Goal: Task Accomplishment & Management: Manage account settings

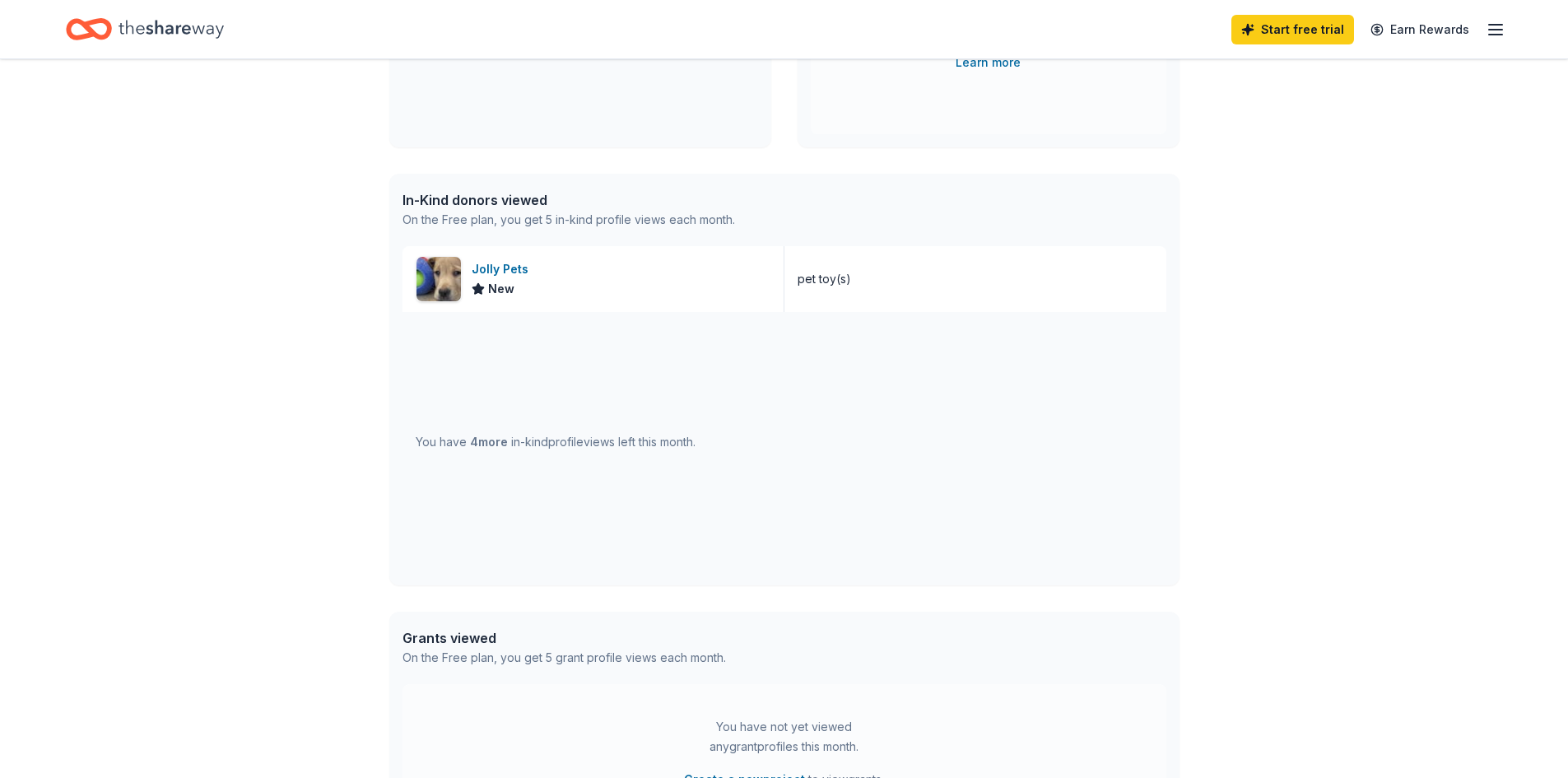
scroll to position [428, 0]
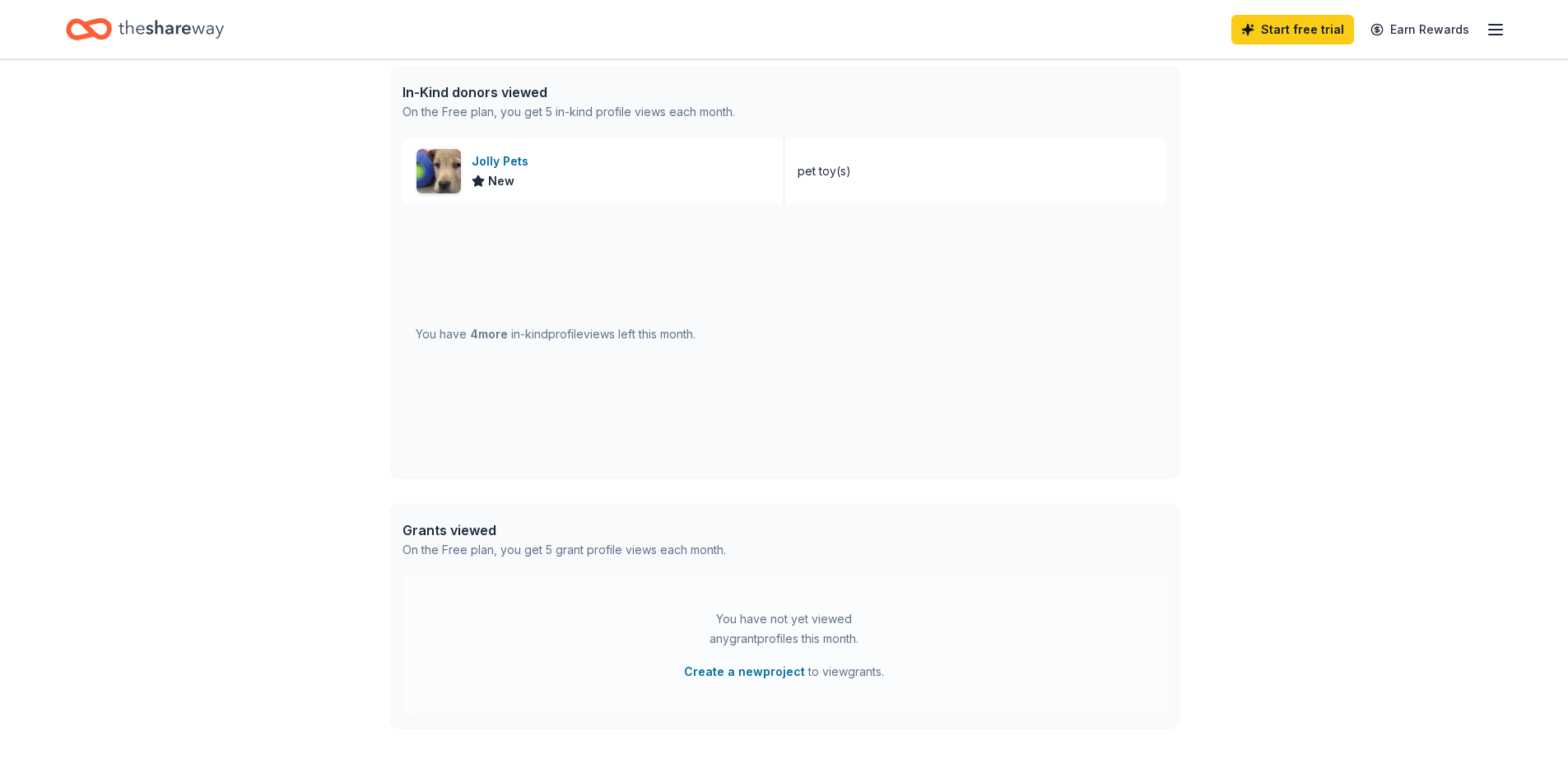
click at [532, 340] on div "You have 4 more in-kind profile views left this month." at bounding box center [556, 334] width 280 height 19
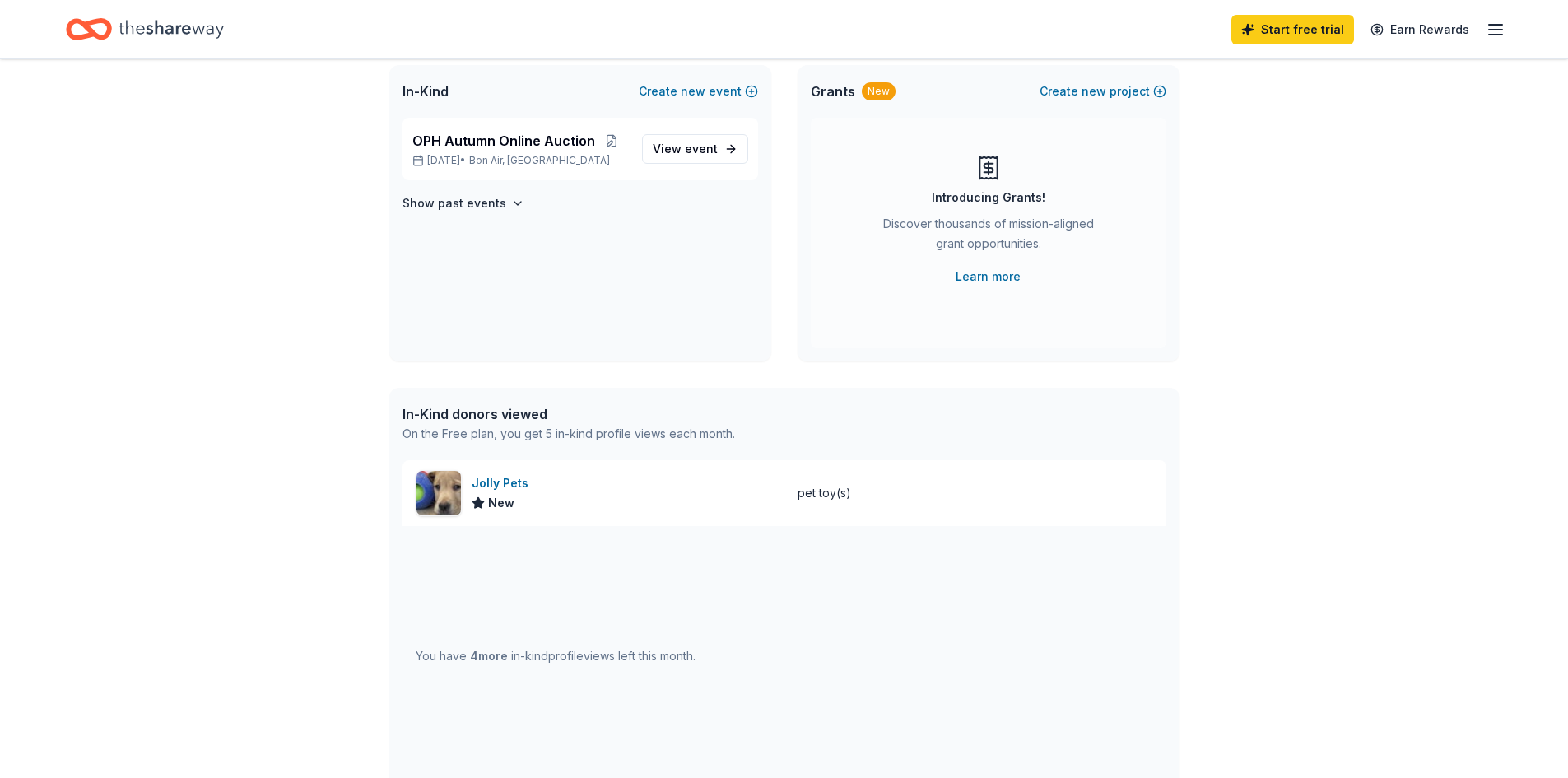
scroll to position [0, 0]
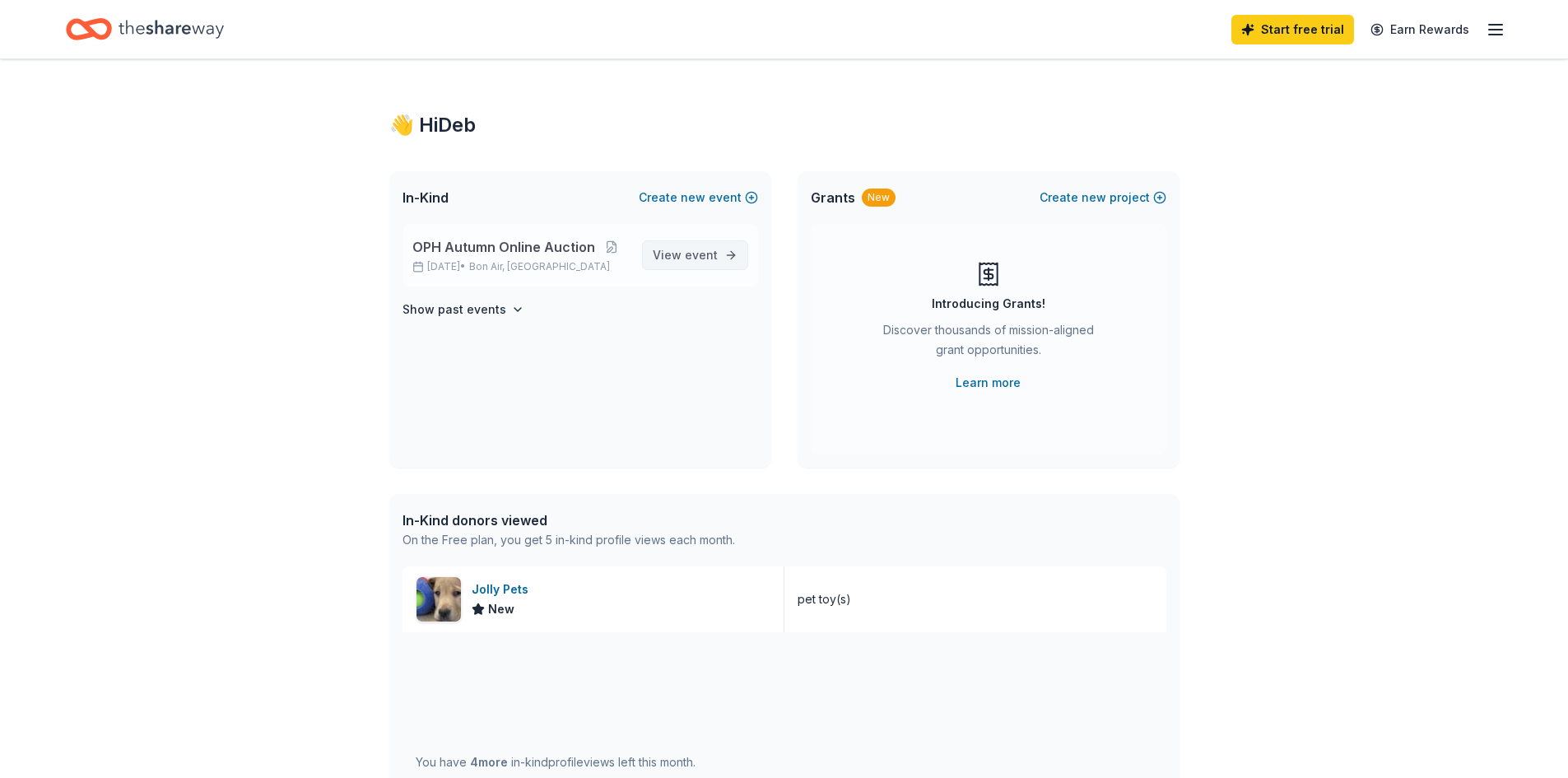
click at [658, 260] on span "View event" at bounding box center [686, 255] width 65 height 19
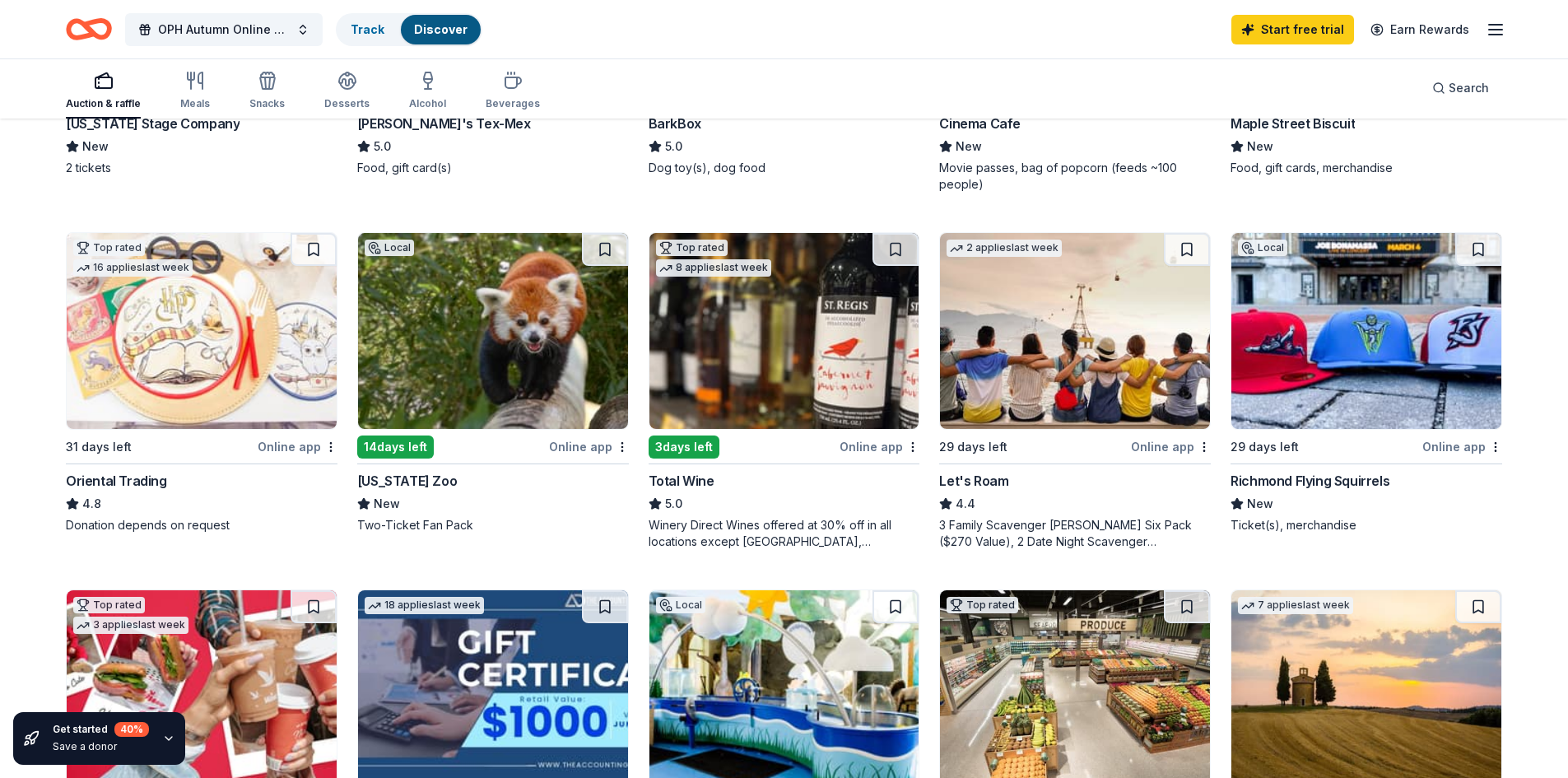
scroll to position [592, 0]
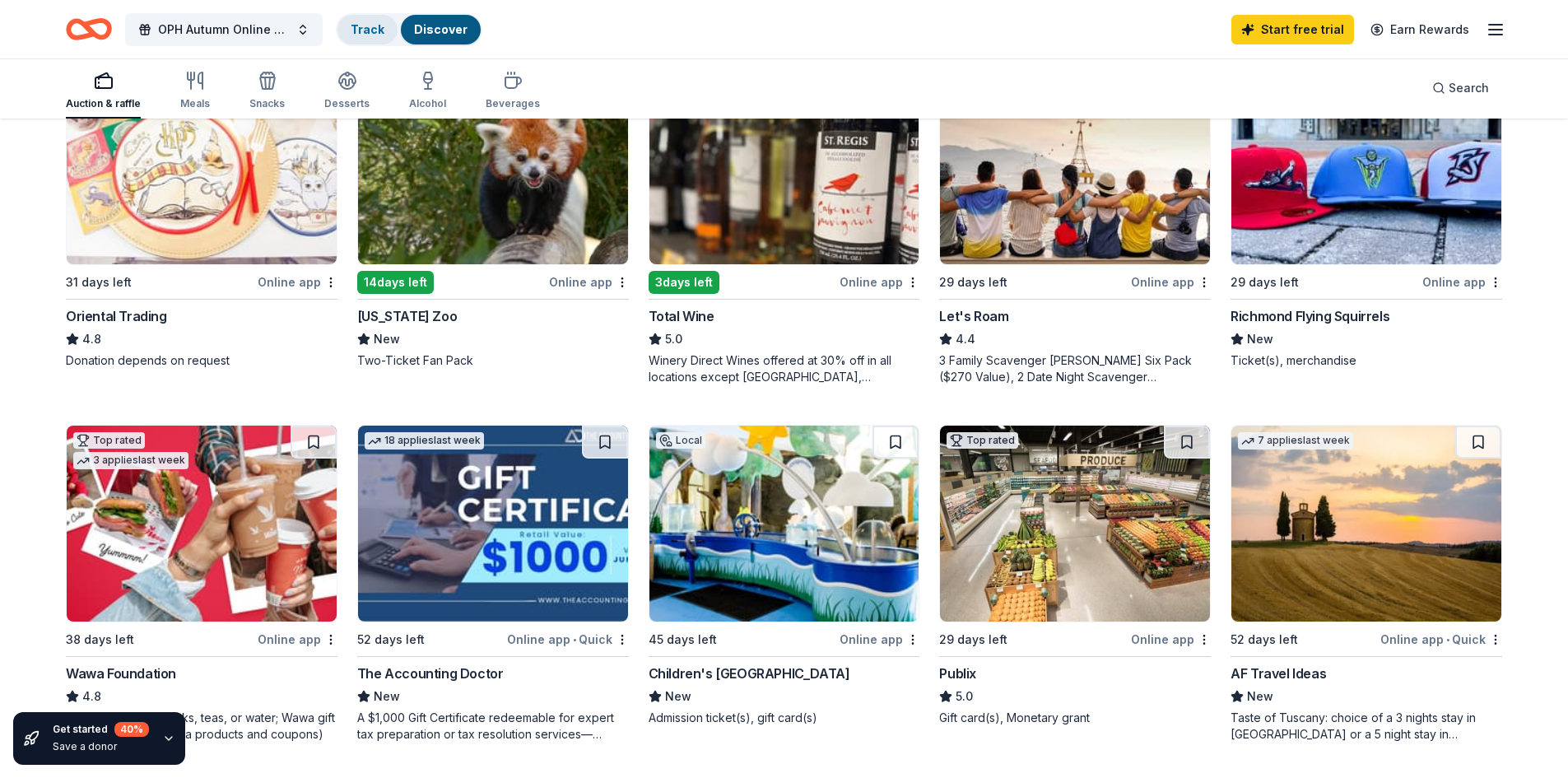
click at [392, 33] on div "Track" at bounding box center [368, 30] width 60 height 30
click at [418, 33] on link "Discover" at bounding box center [441, 29] width 54 height 14
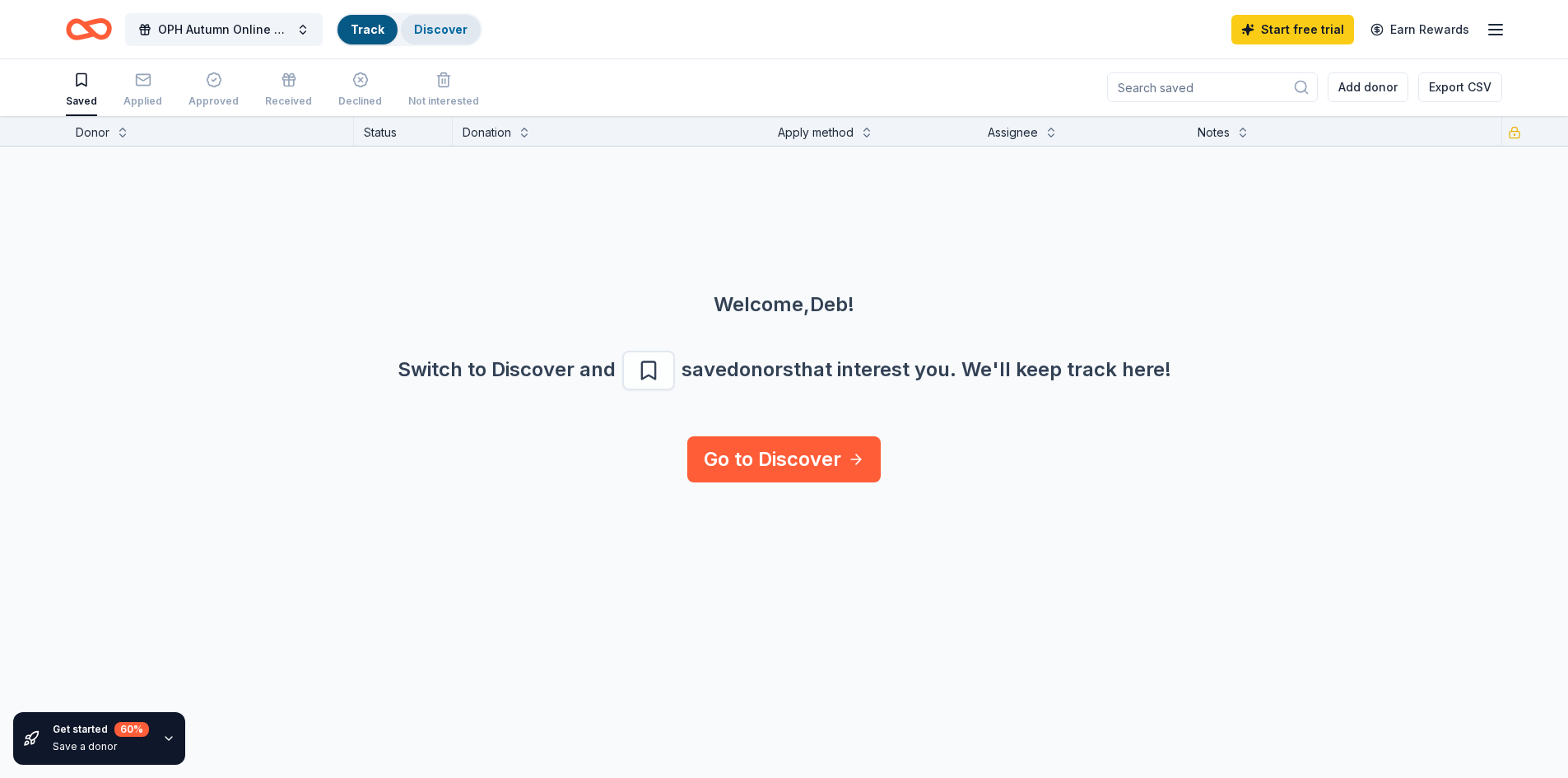
scroll to position [1, 0]
click at [759, 466] on link "Go to Discover" at bounding box center [784, 459] width 193 height 46
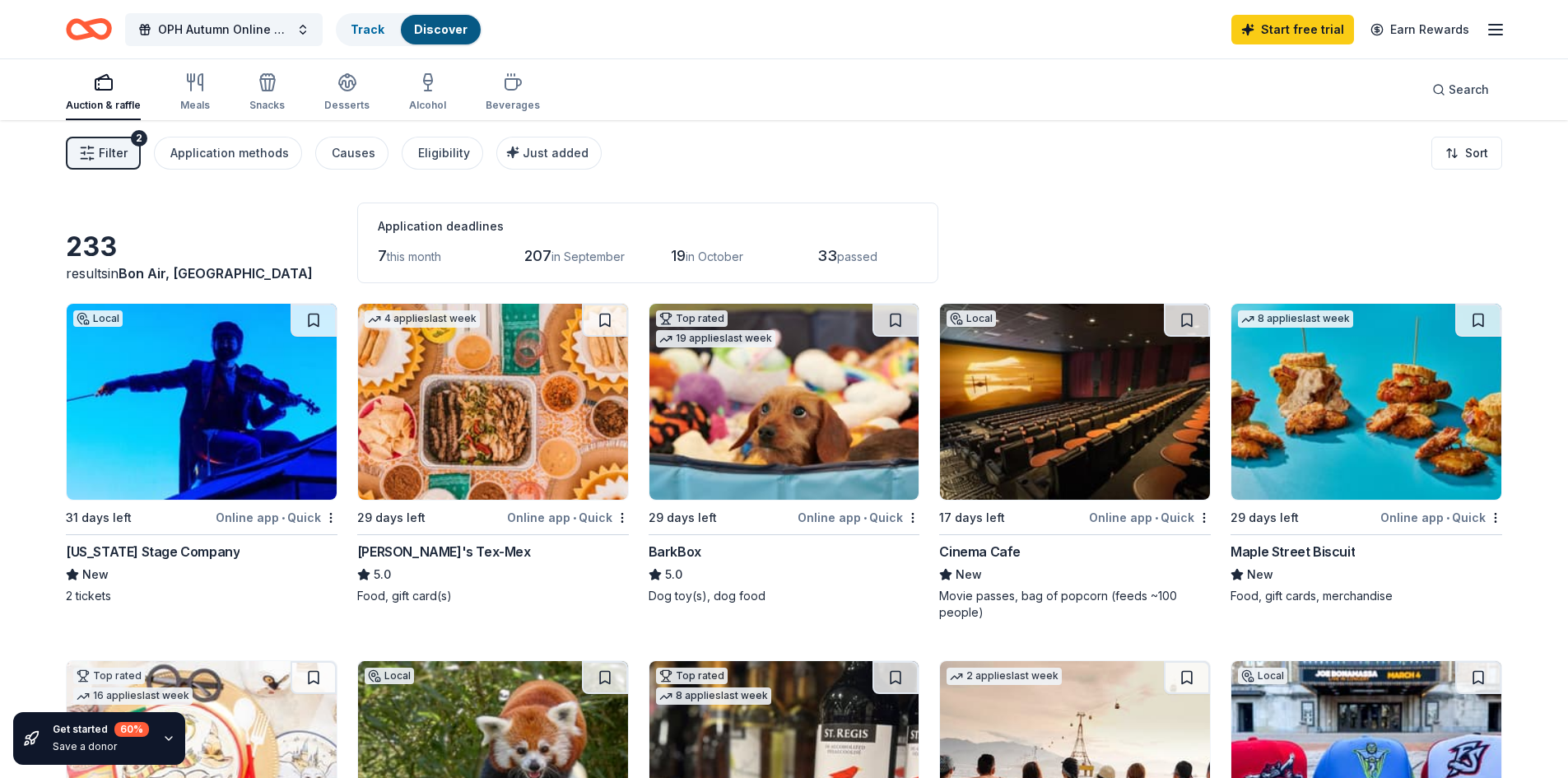
click at [125, 156] on span "Filter" at bounding box center [113, 152] width 29 height 19
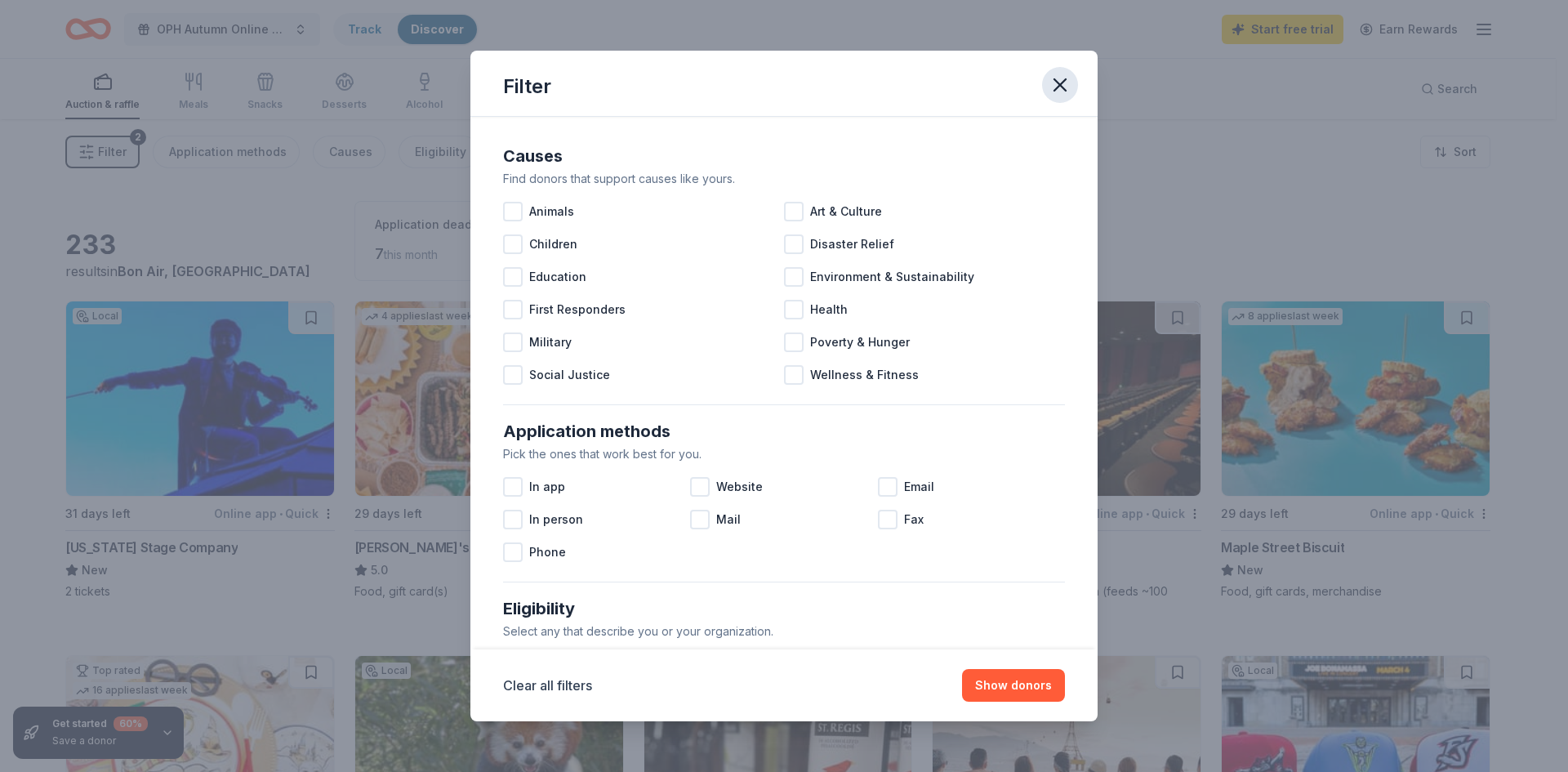
click at [1058, 79] on icon "button" at bounding box center [1060, 85] width 23 height 23
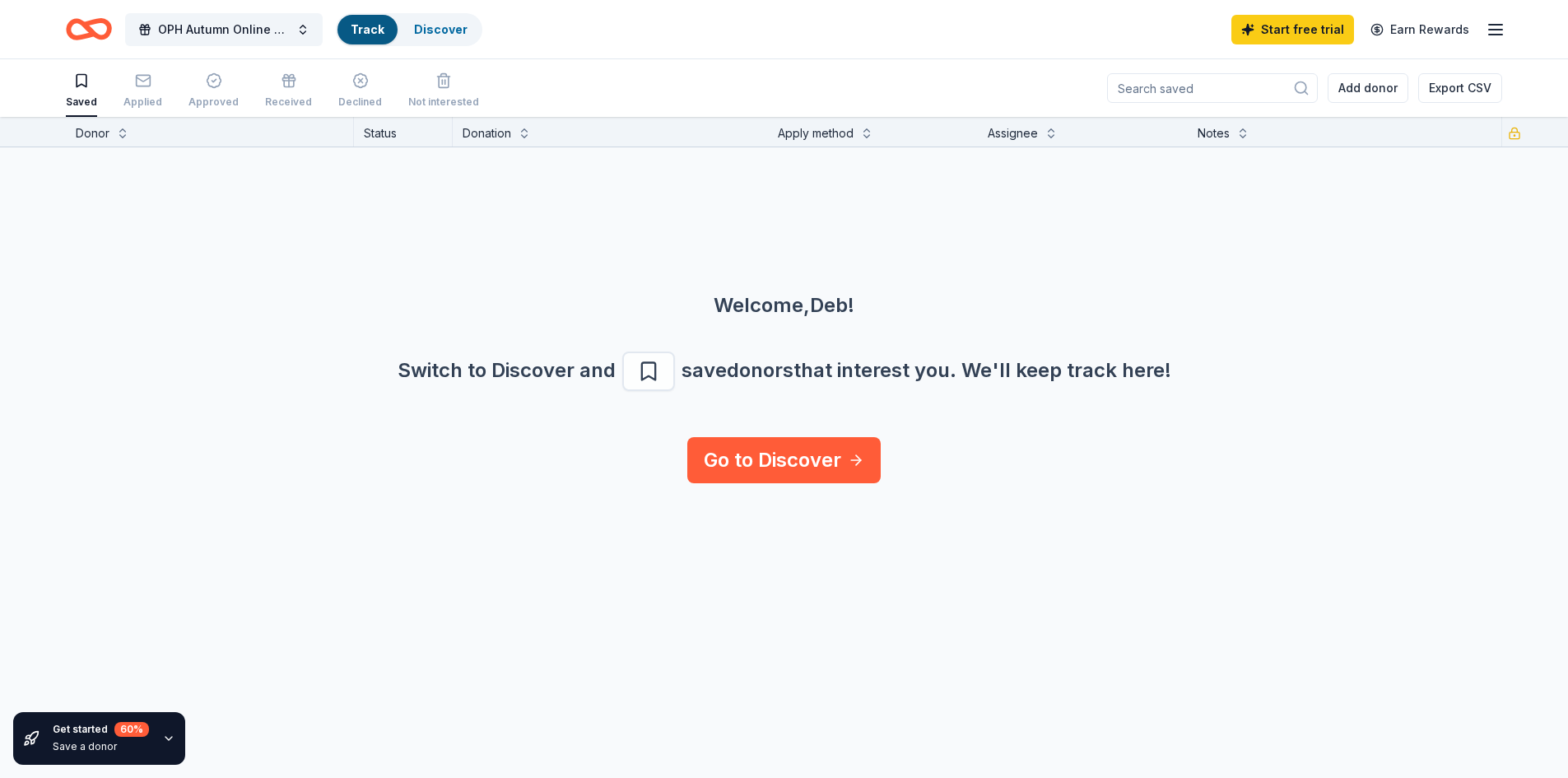
scroll to position [1, 0]
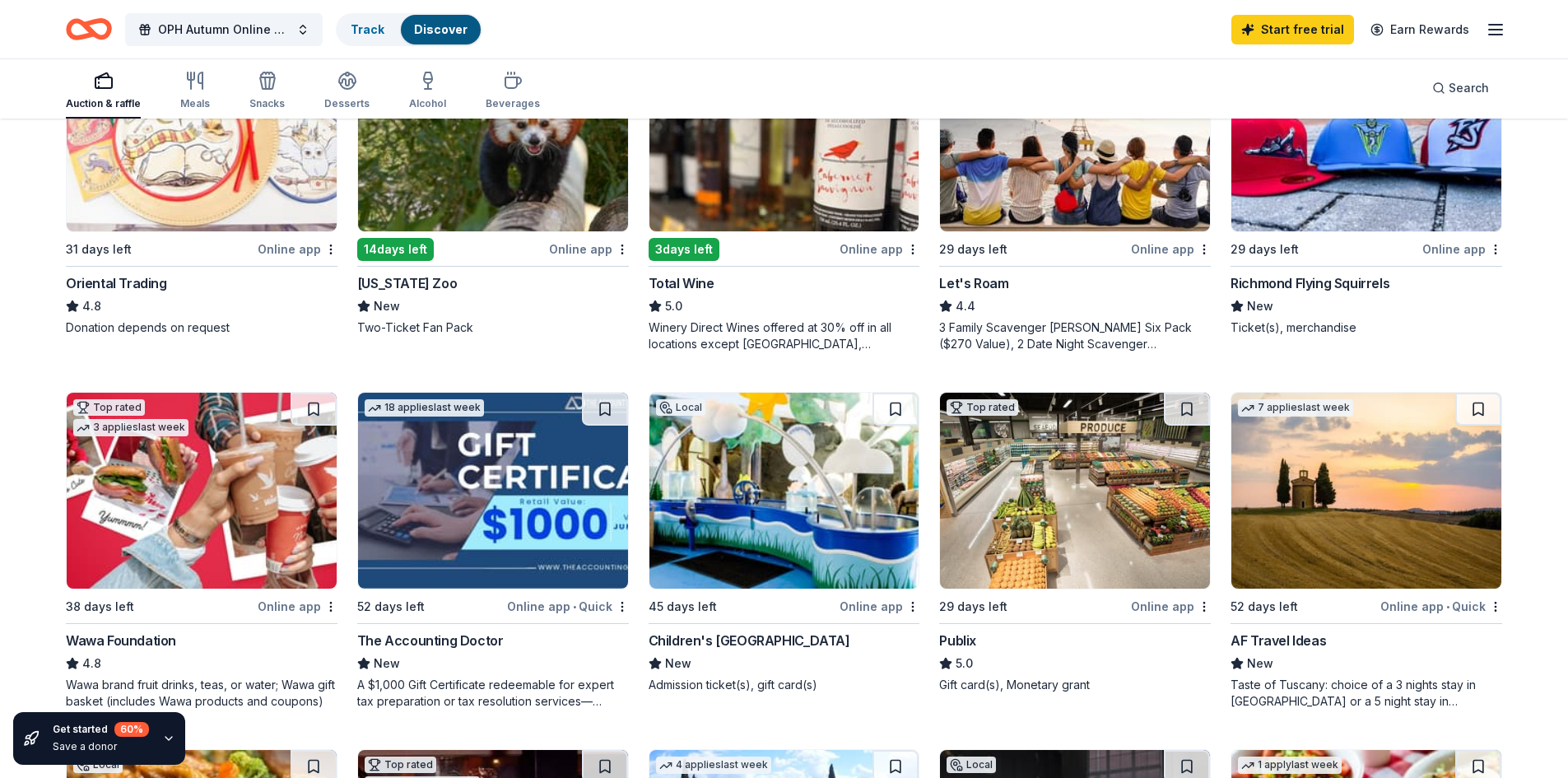
scroll to position [658, 0]
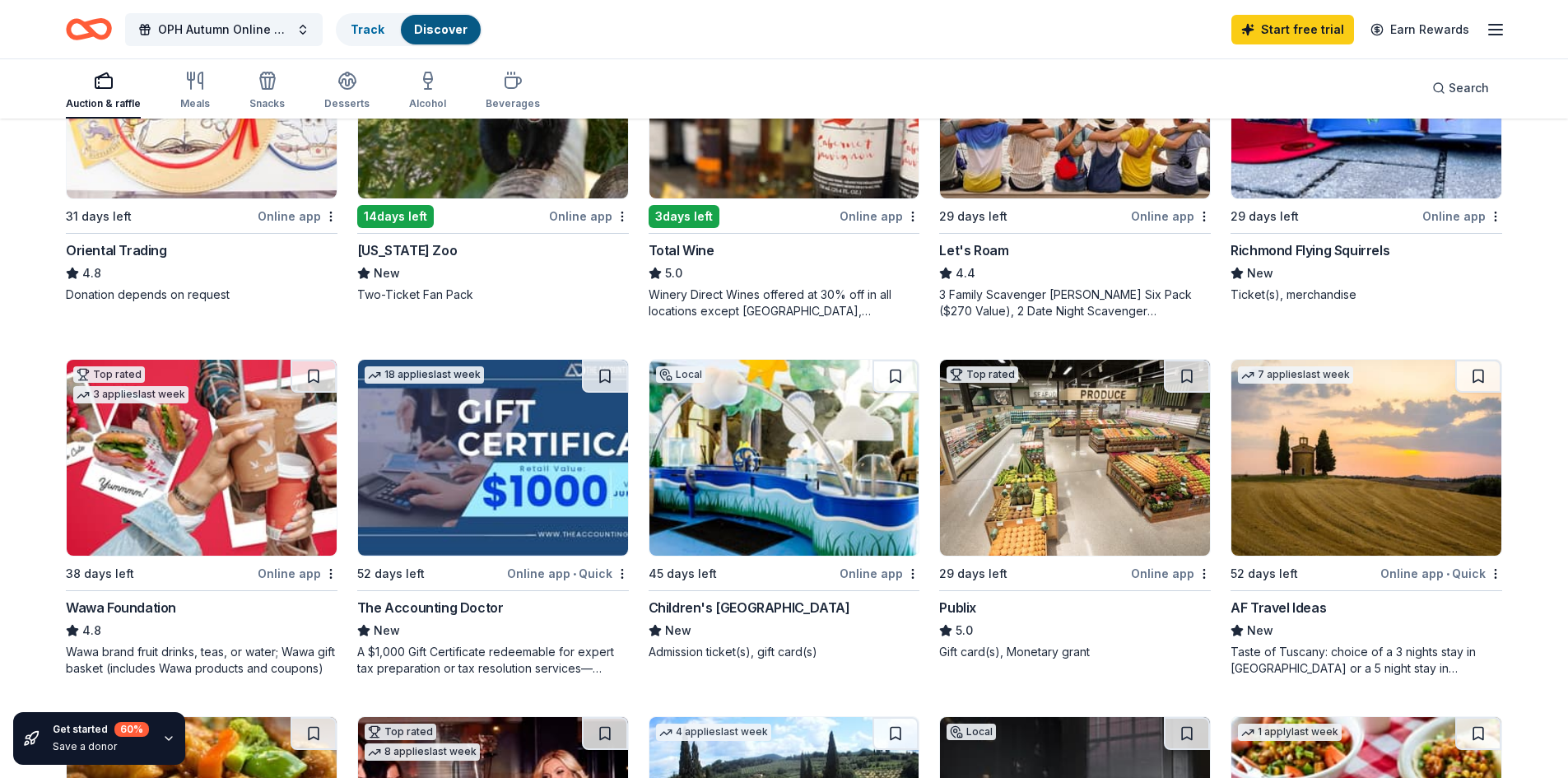
click at [531, 493] on img at bounding box center [493, 457] width 270 height 196
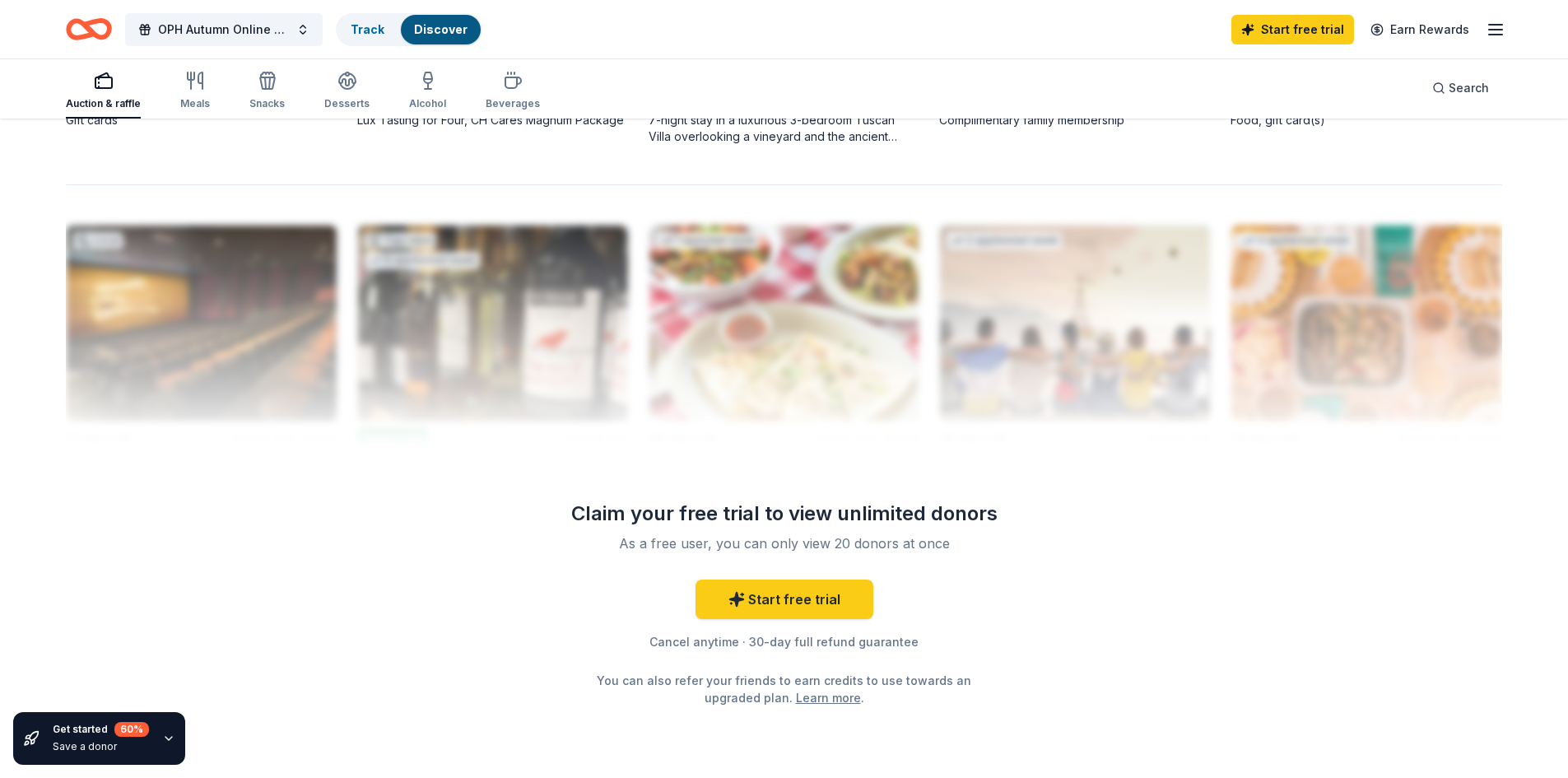
scroll to position [1613, 0]
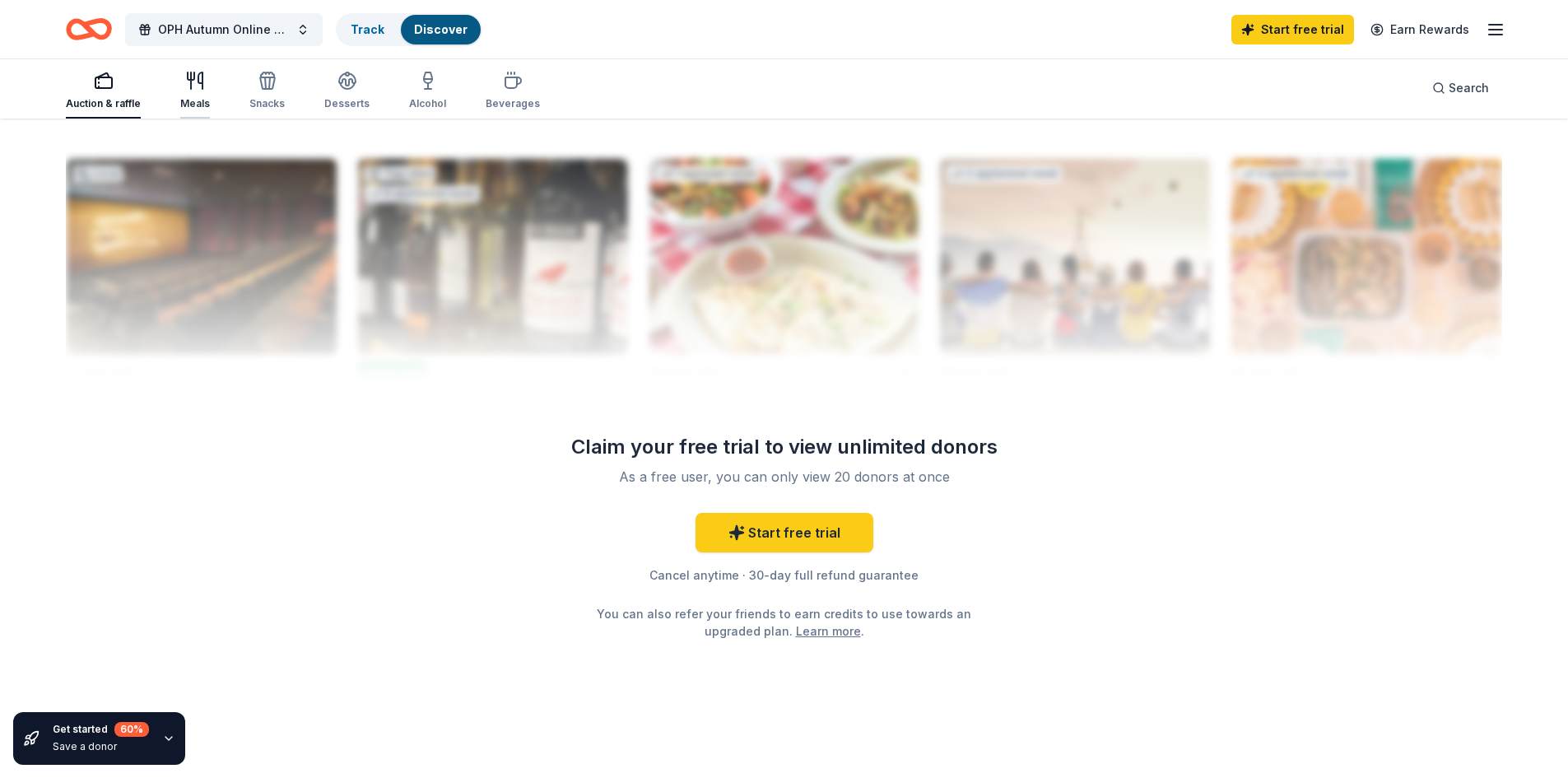
click at [198, 85] on icon "button" at bounding box center [195, 80] width 19 height 19
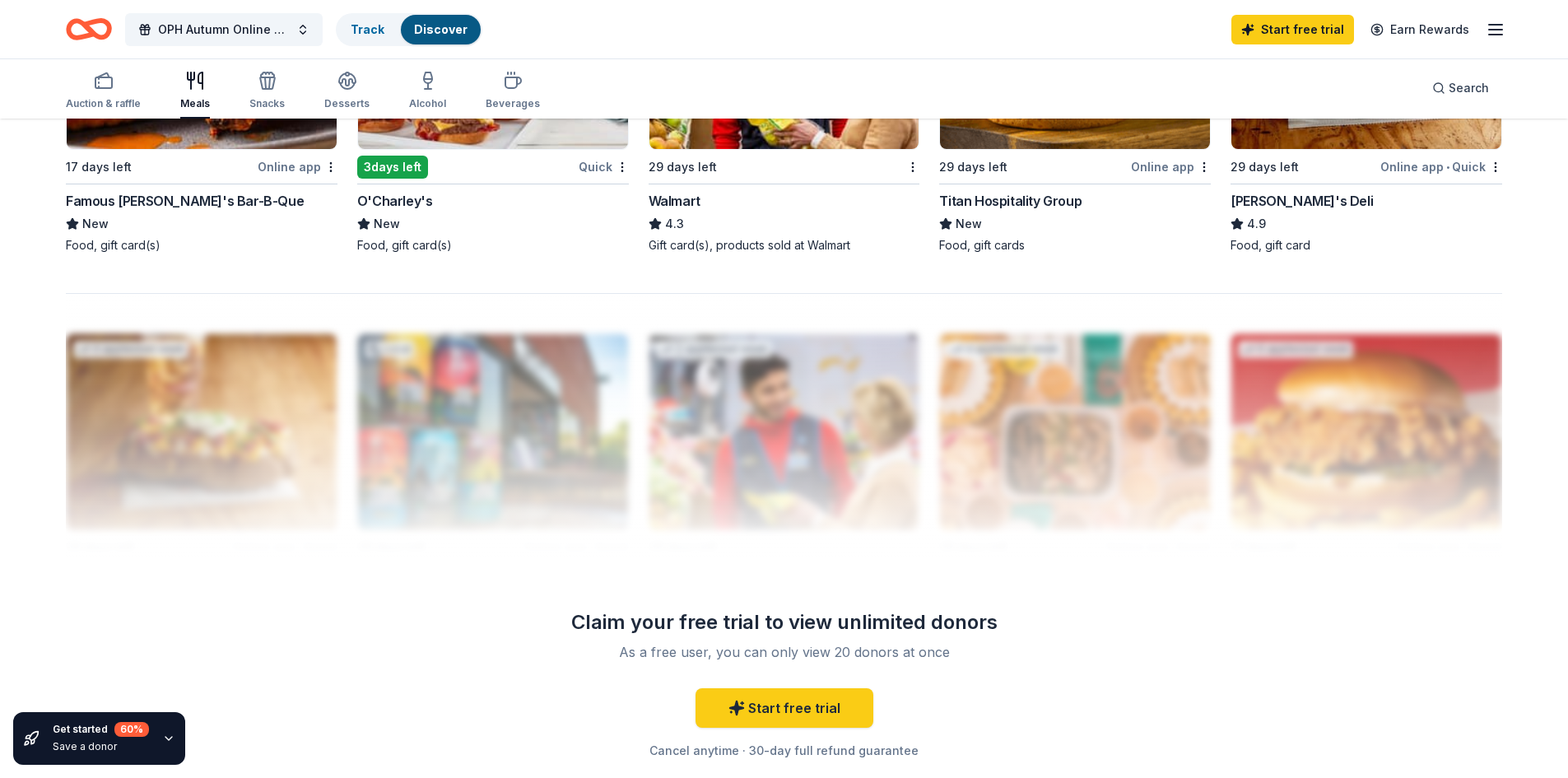
scroll to position [1581, 0]
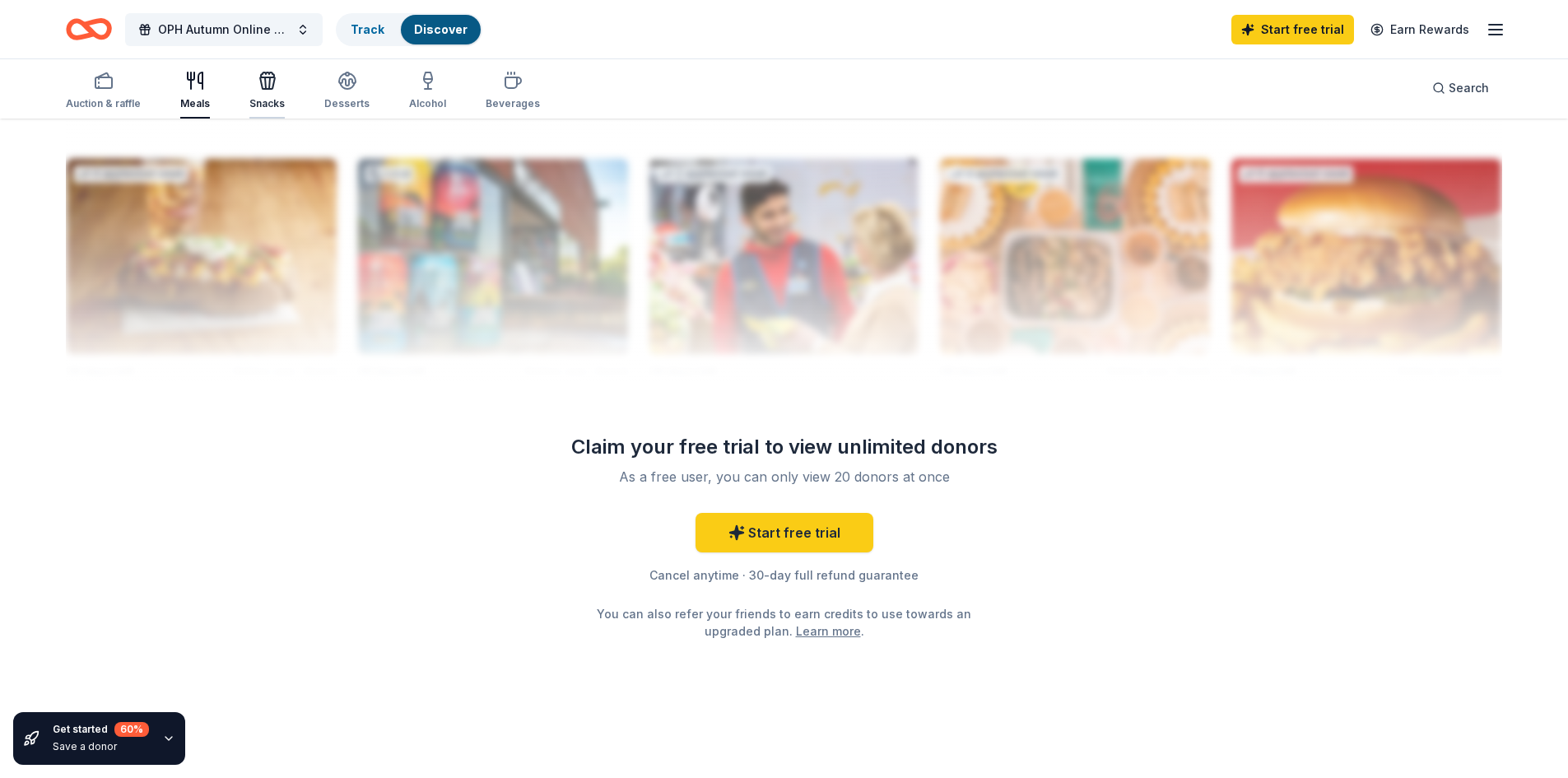
click at [265, 81] on icon "button" at bounding box center [267, 80] width 19 height 19
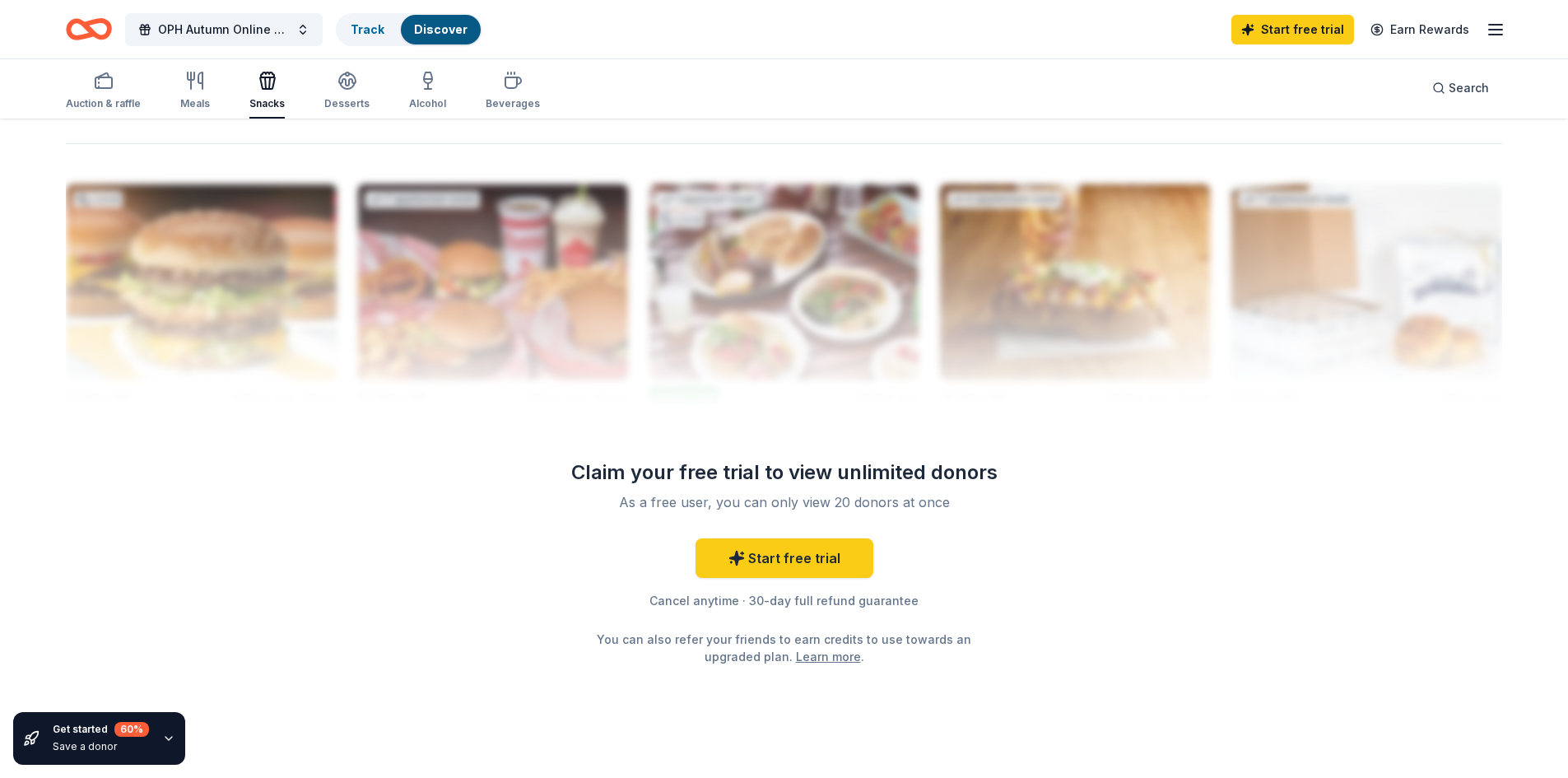
scroll to position [1613, 0]
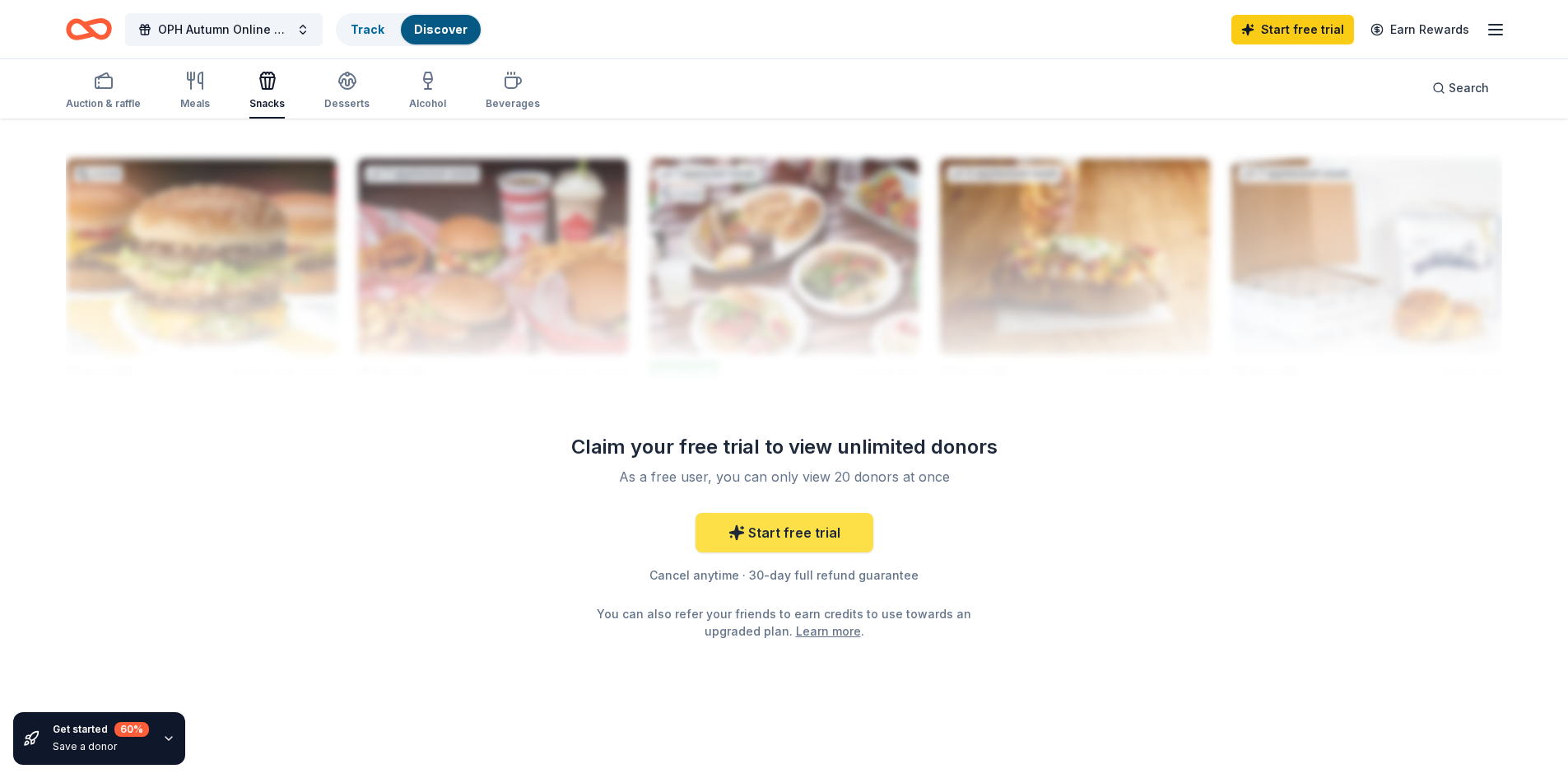
click at [754, 542] on link "Start free trial" at bounding box center [784, 532] width 178 height 40
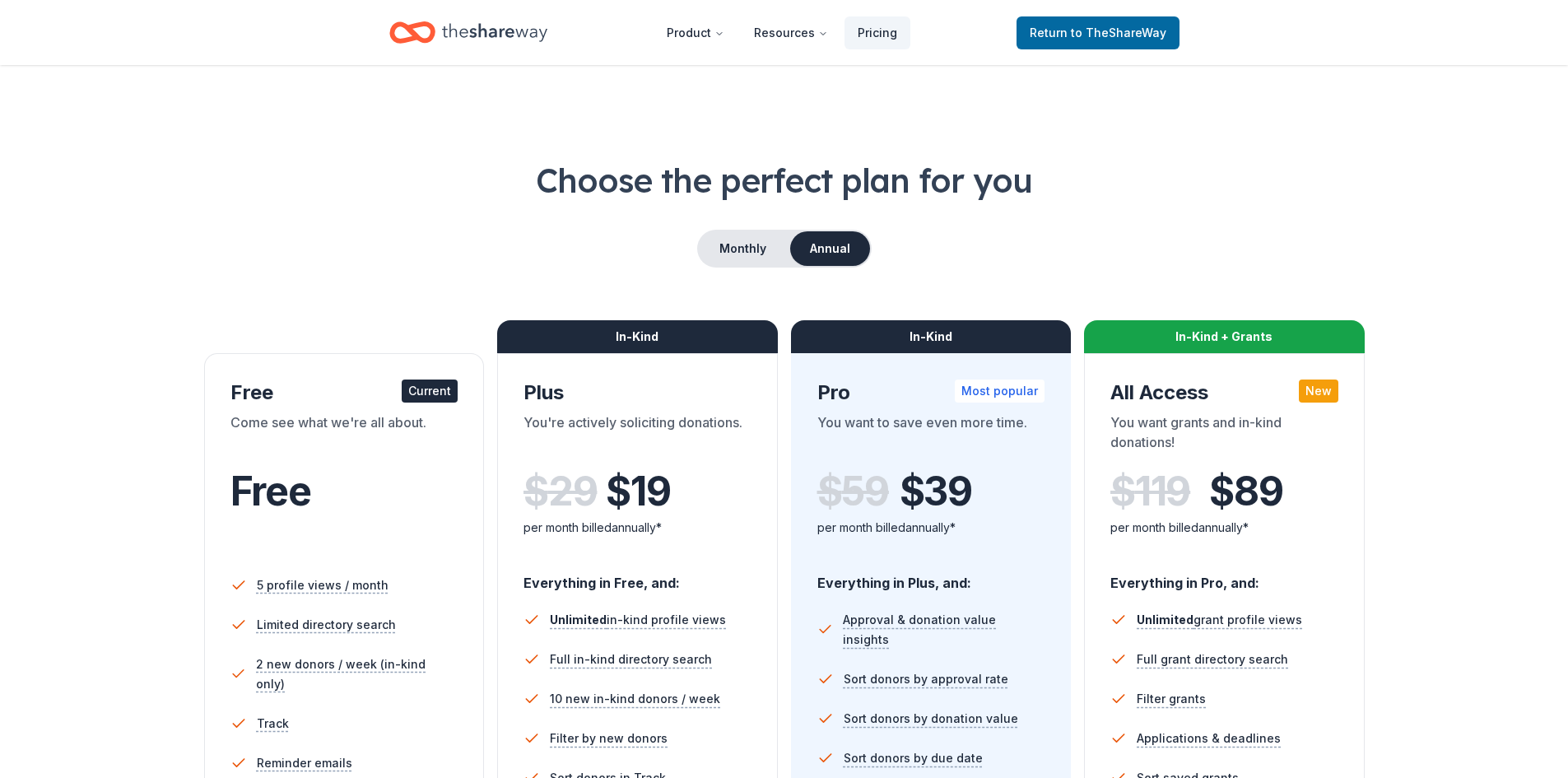
click at [405, 200] on h1 "Choose the perfect plan for you" at bounding box center [784, 180] width 1437 height 46
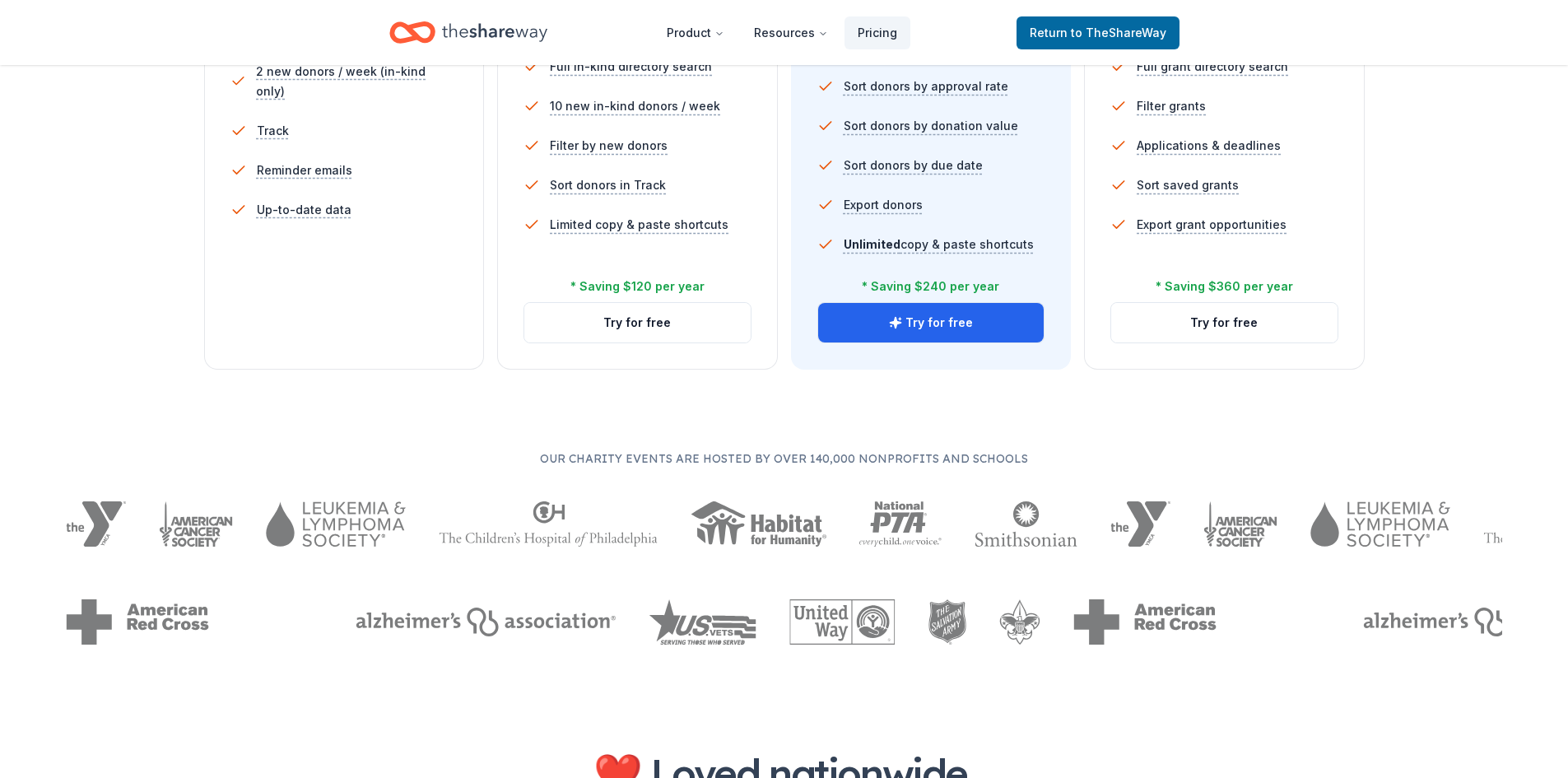
scroll to position [691, 0]
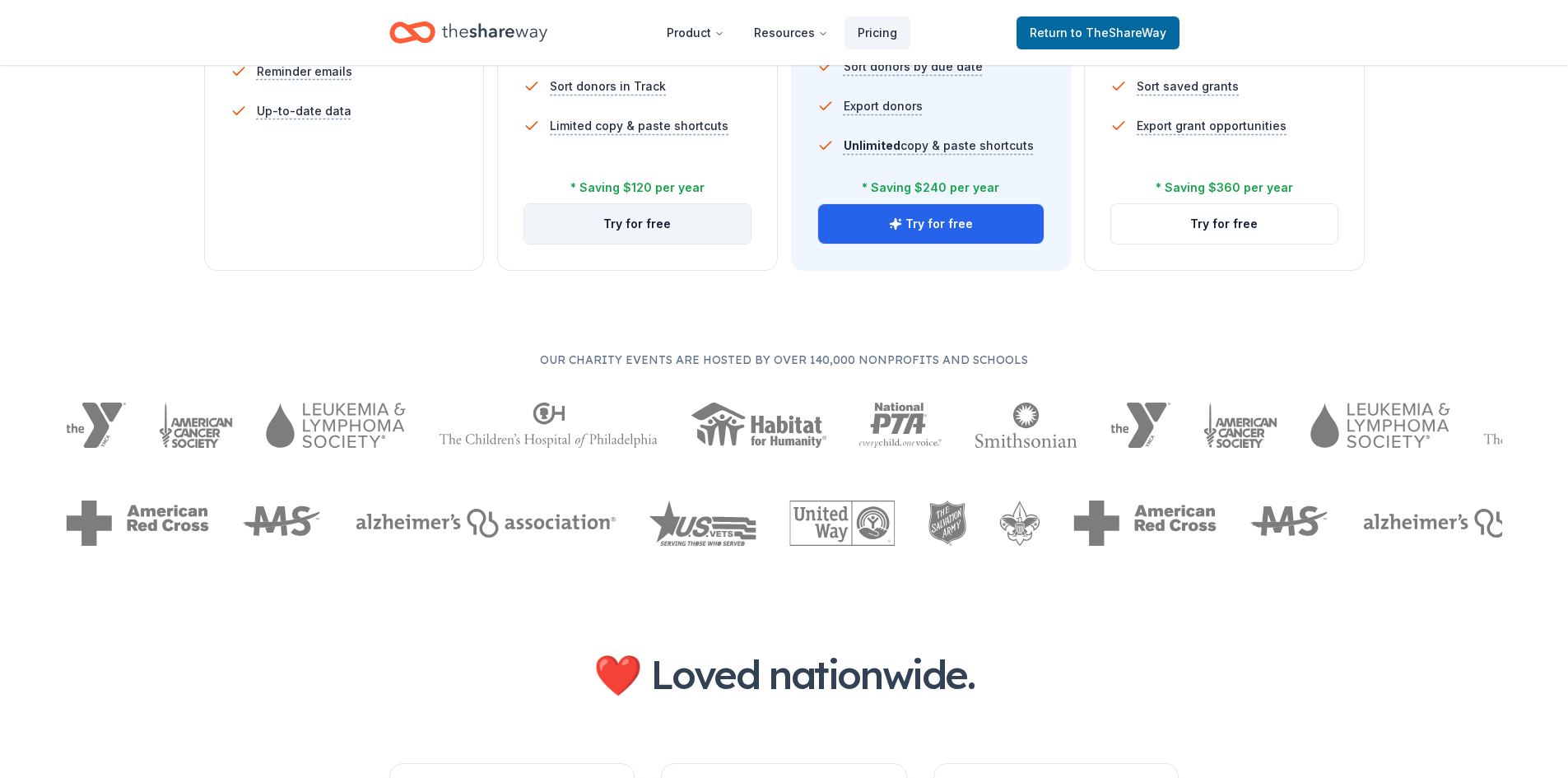
click at [604, 209] on button "Try for free" at bounding box center [637, 224] width 227 height 40
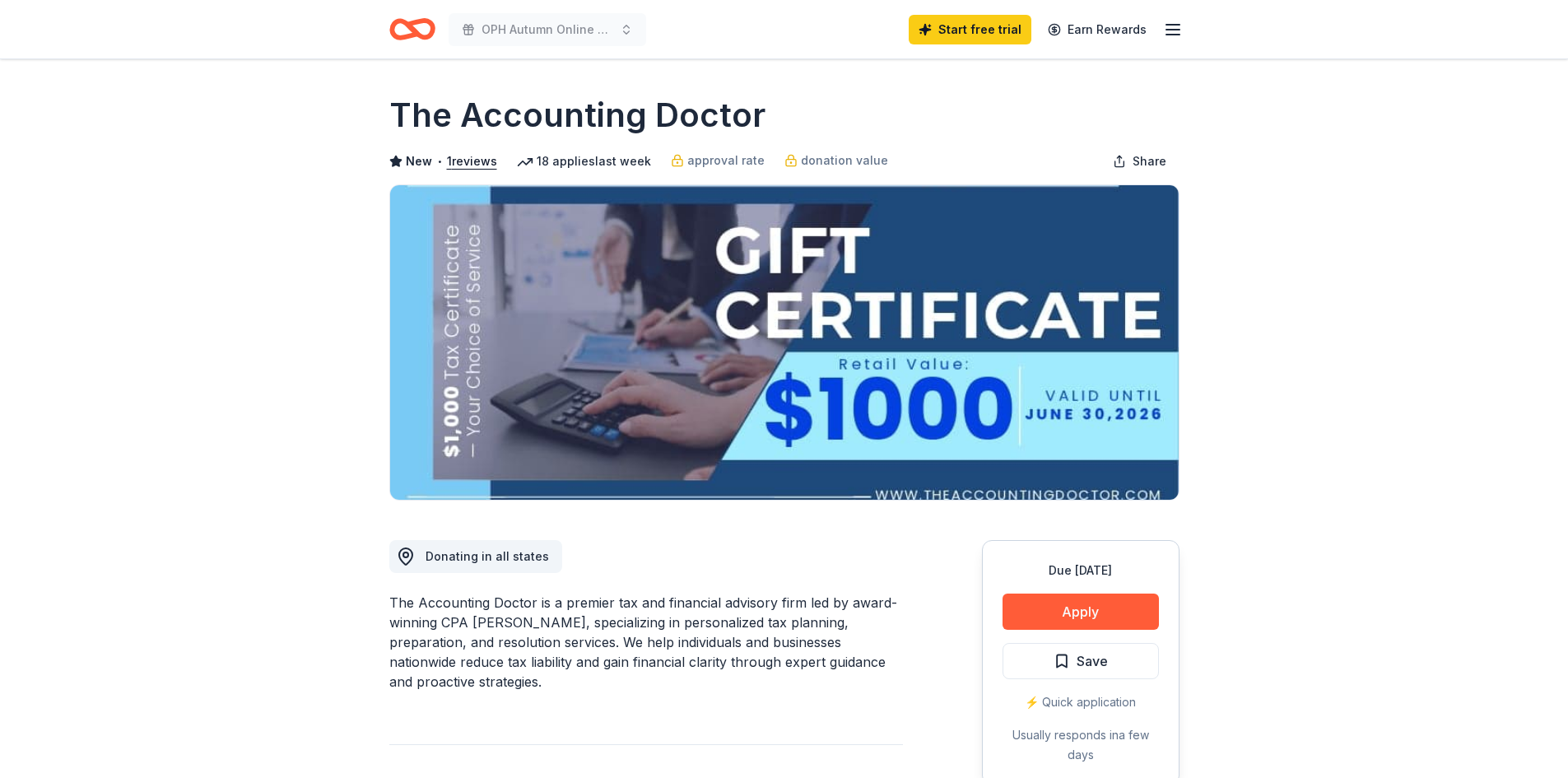
click at [560, 630] on div "The Accounting Doctor is a premier tax and financial advisory firm led by award…" at bounding box center [646, 641] width 514 height 99
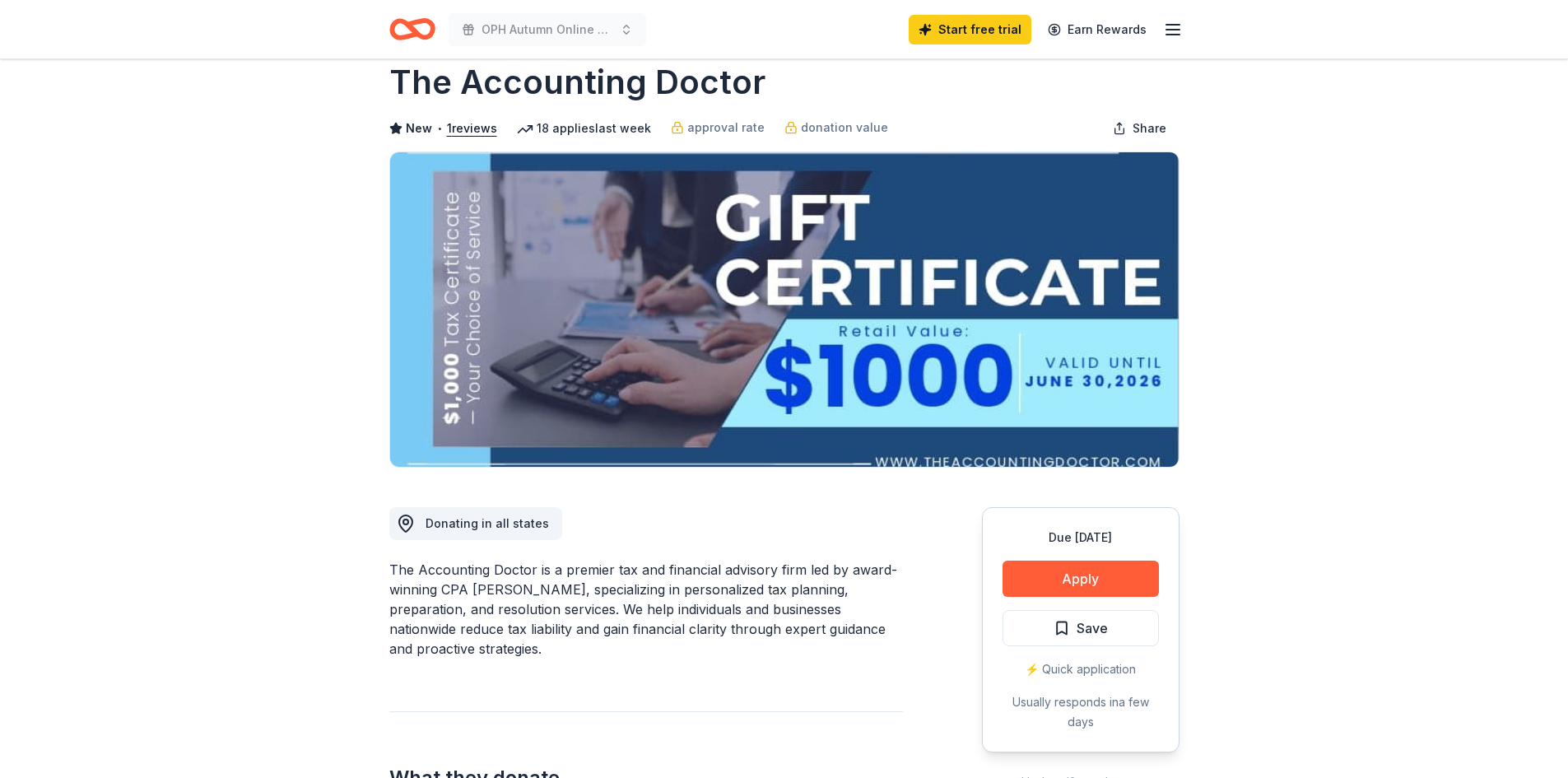
scroll to position [131, 0]
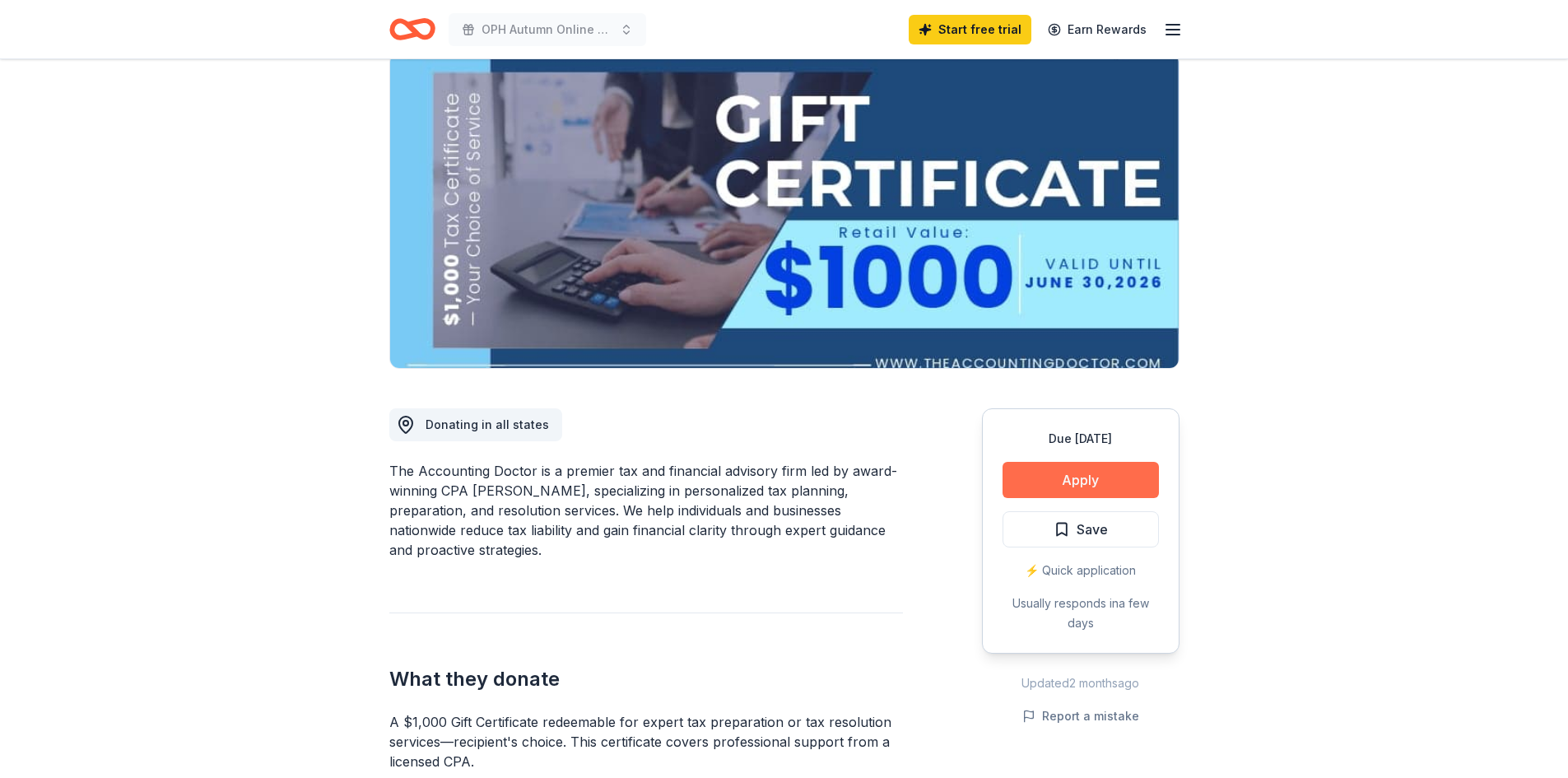
click at [1037, 485] on button "Apply" at bounding box center [1080, 479] width 156 height 36
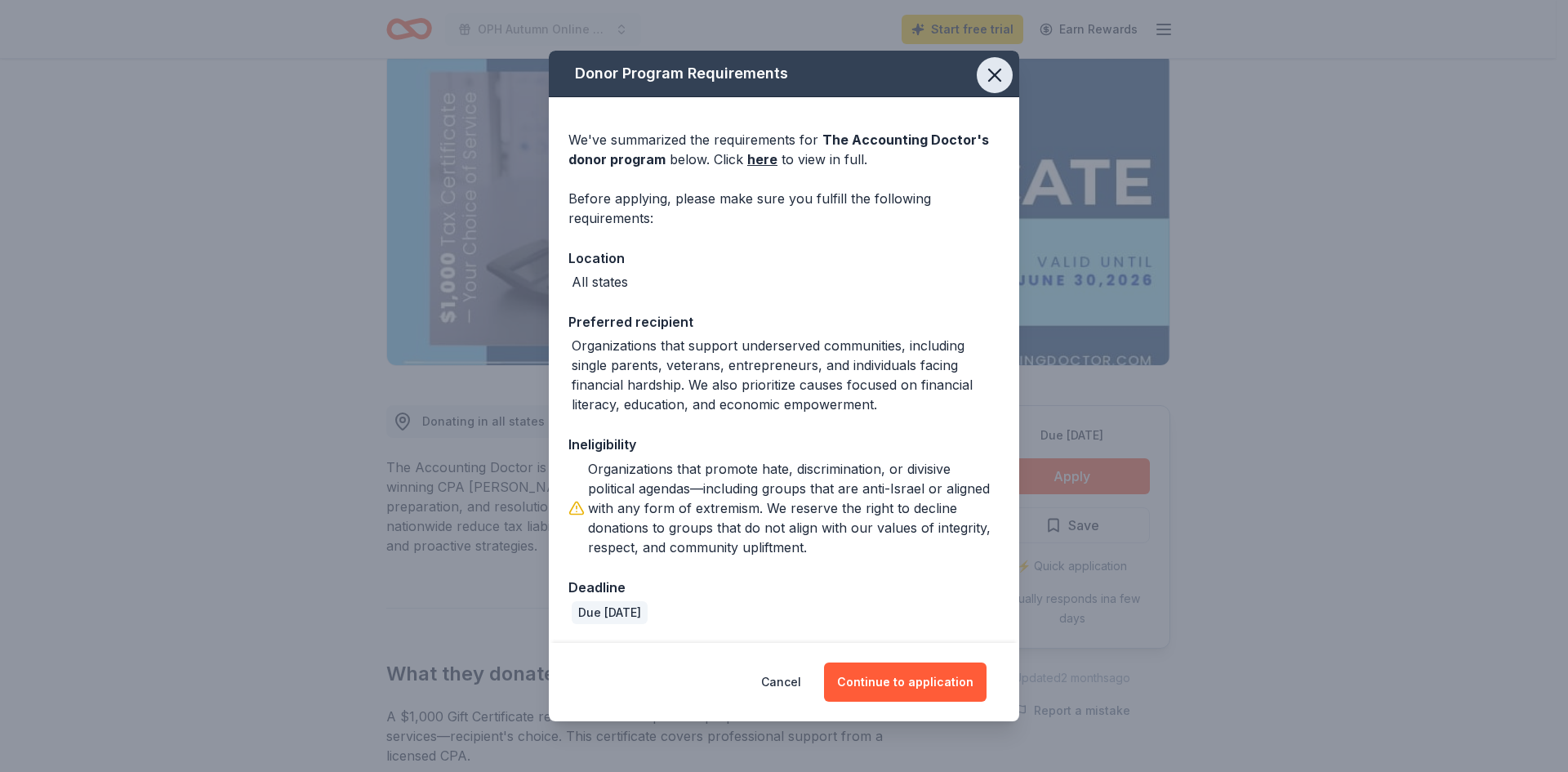
click at [983, 86] on icon "button" at bounding box center [994, 75] width 23 height 23
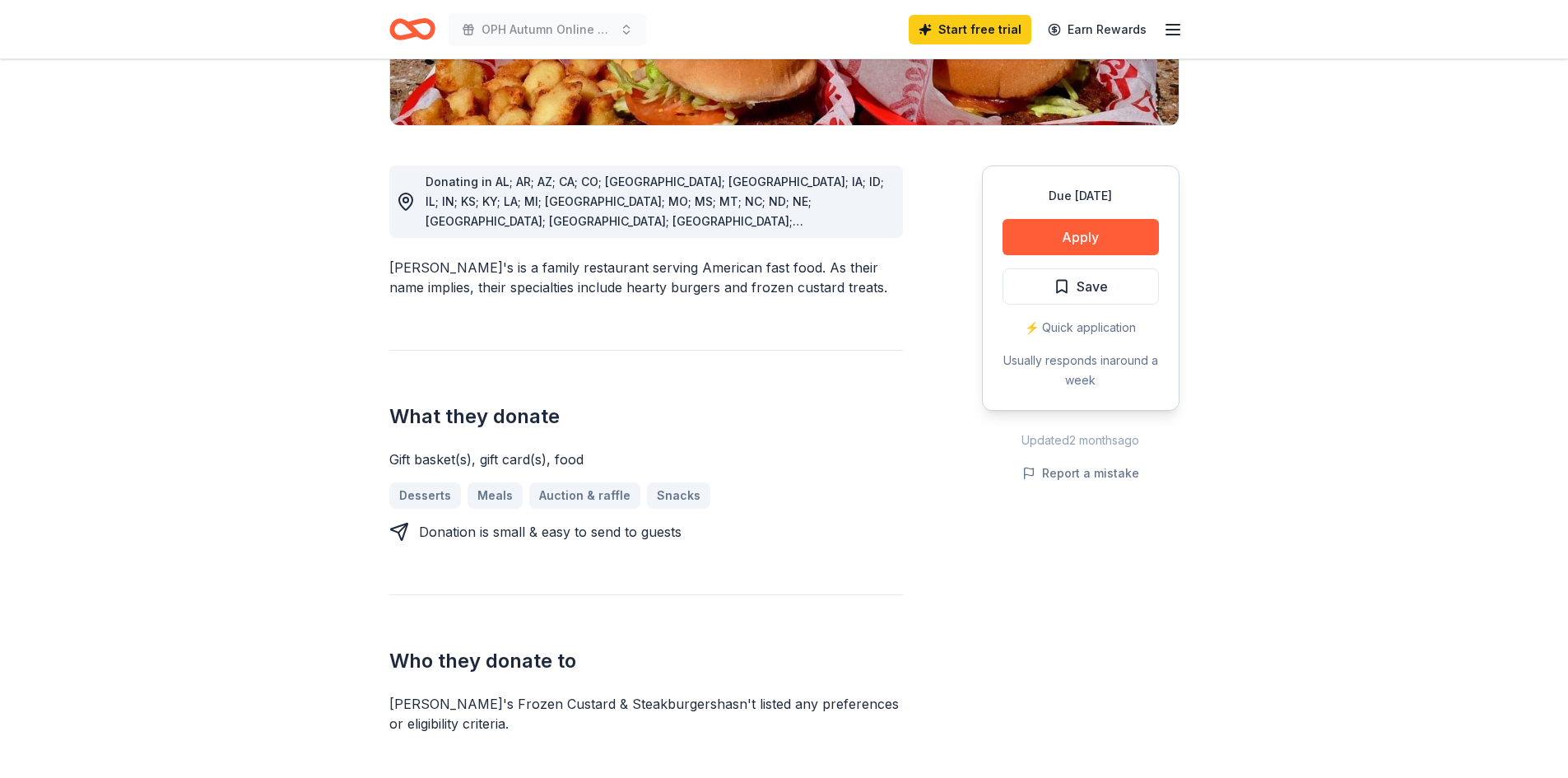
scroll to position [131, 0]
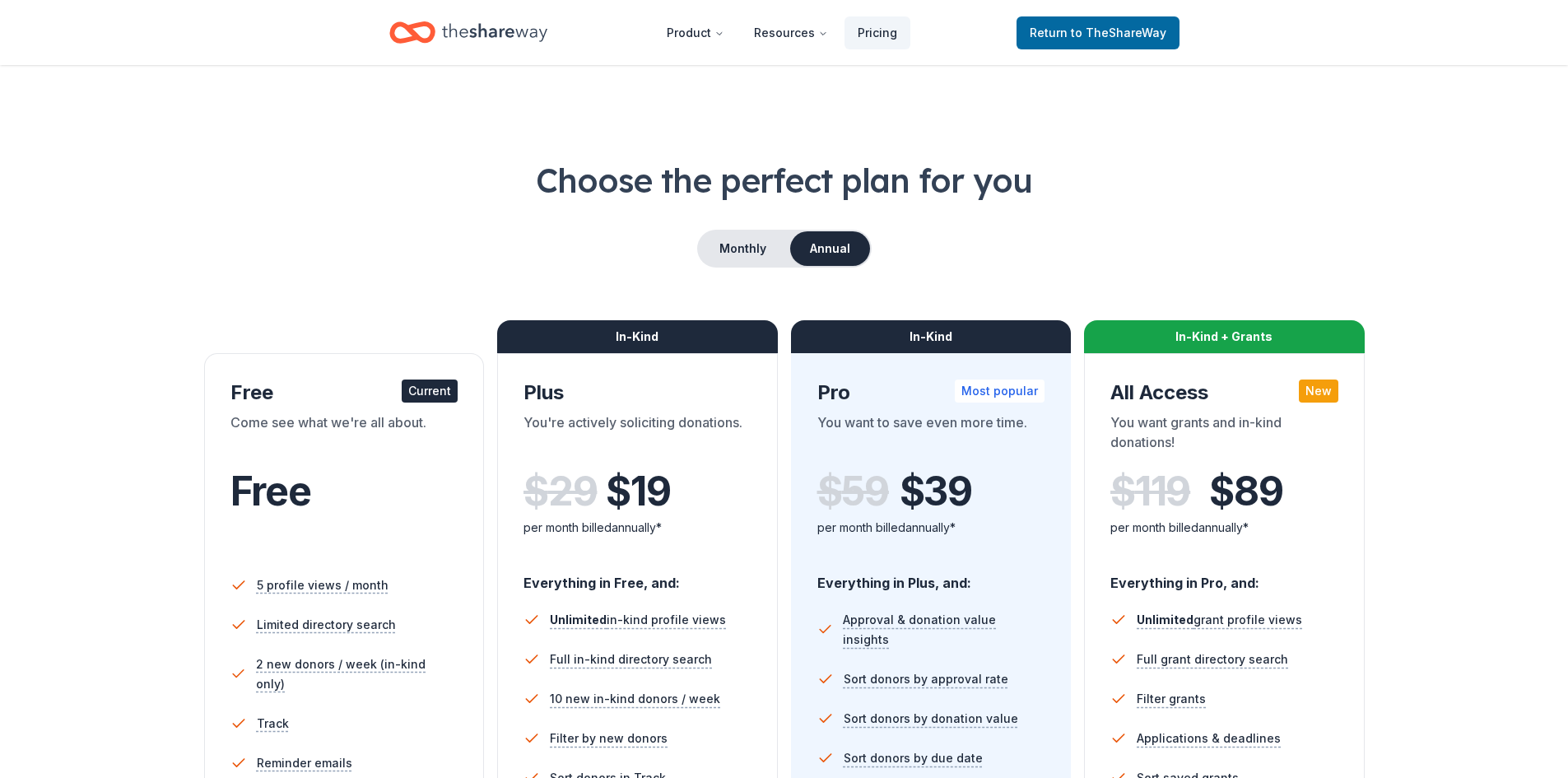
scroll to position [691, 0]
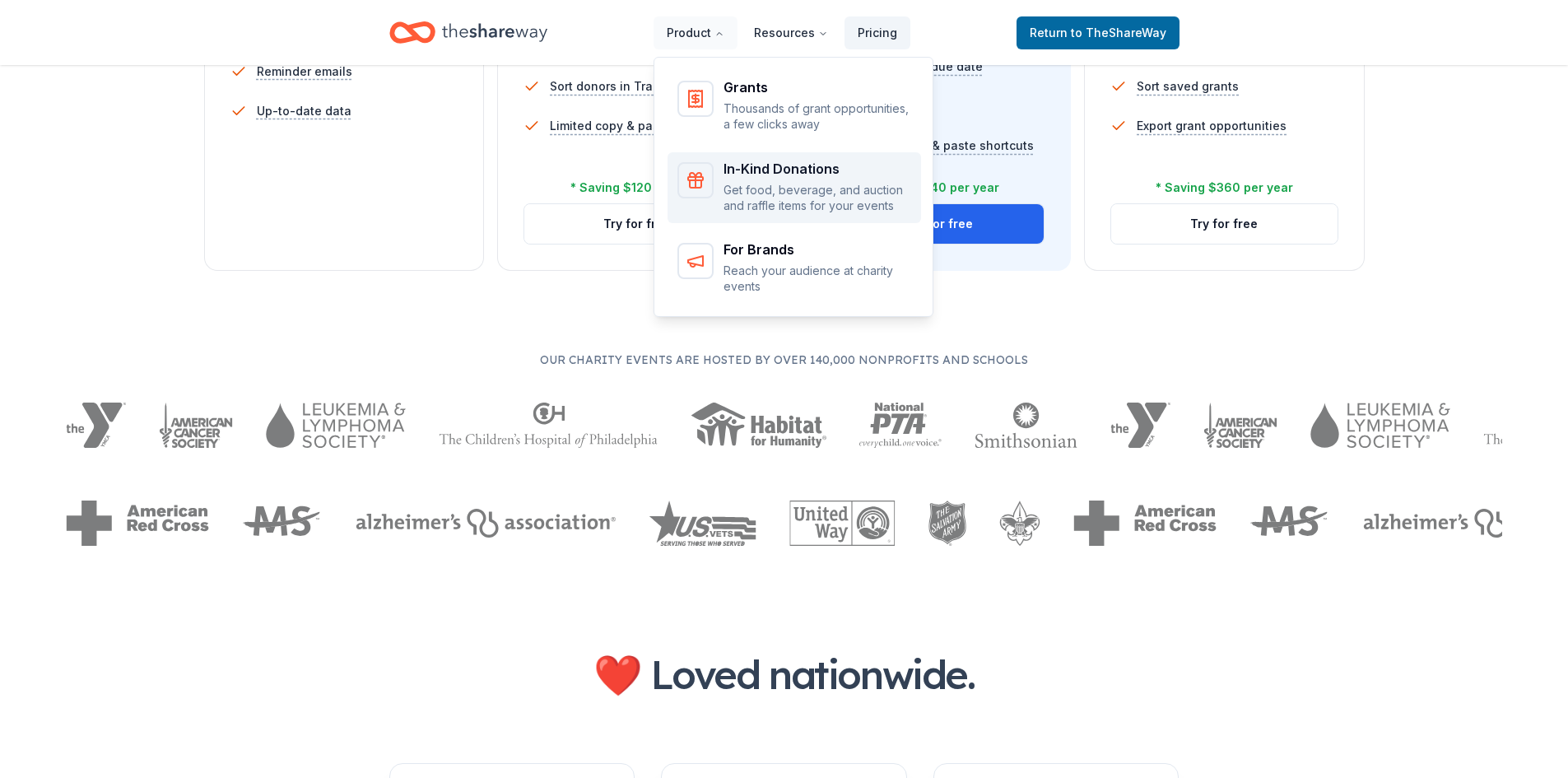
click at [736, 182] on p "Get food, beverage, and auction and raffle items for your events" at bounding box center [817, 197] width 188 height 32
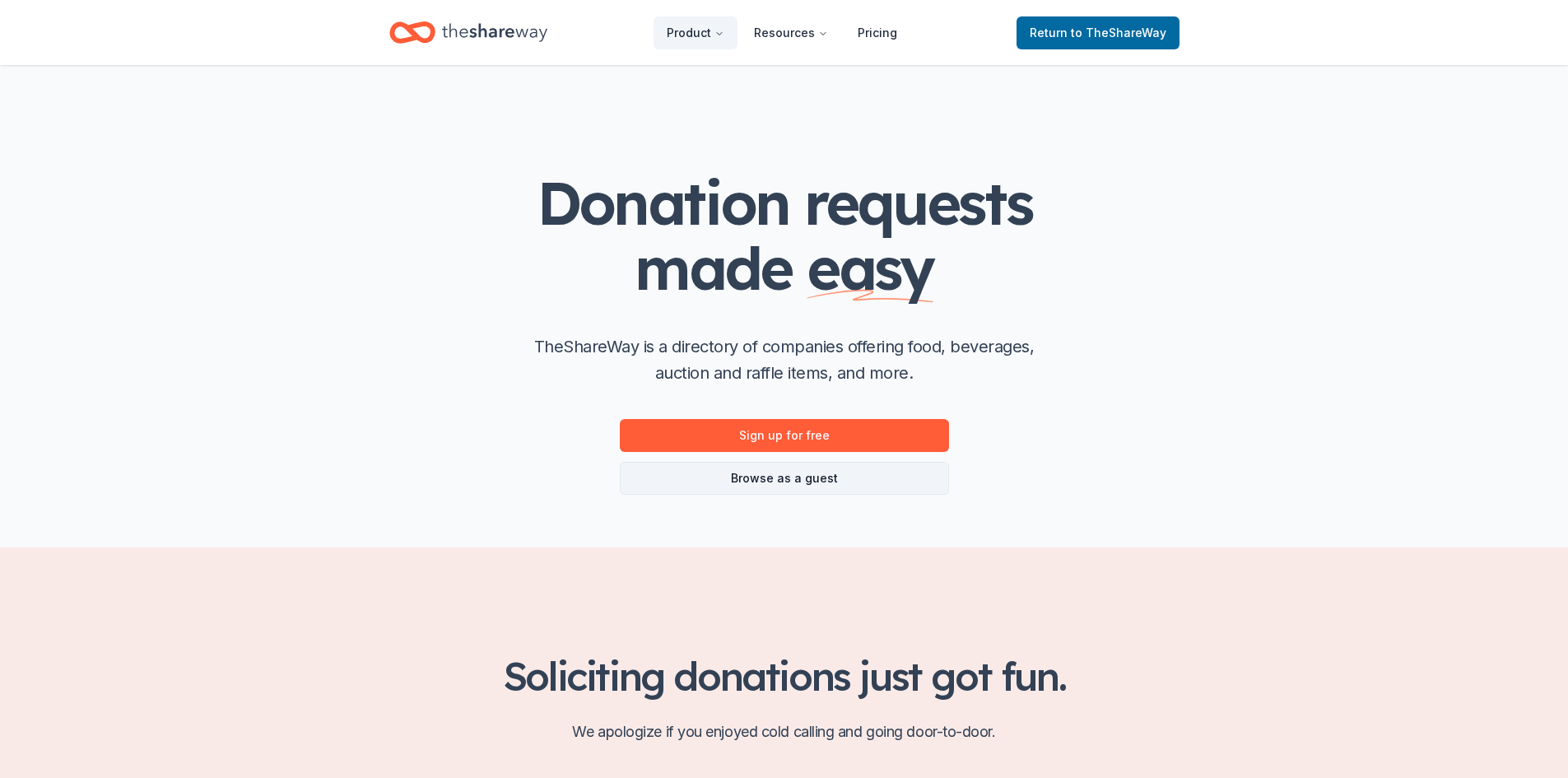
click at [753, 478] on link "Browse as a guest" at bounding box center [784, 478] width 330 height 33
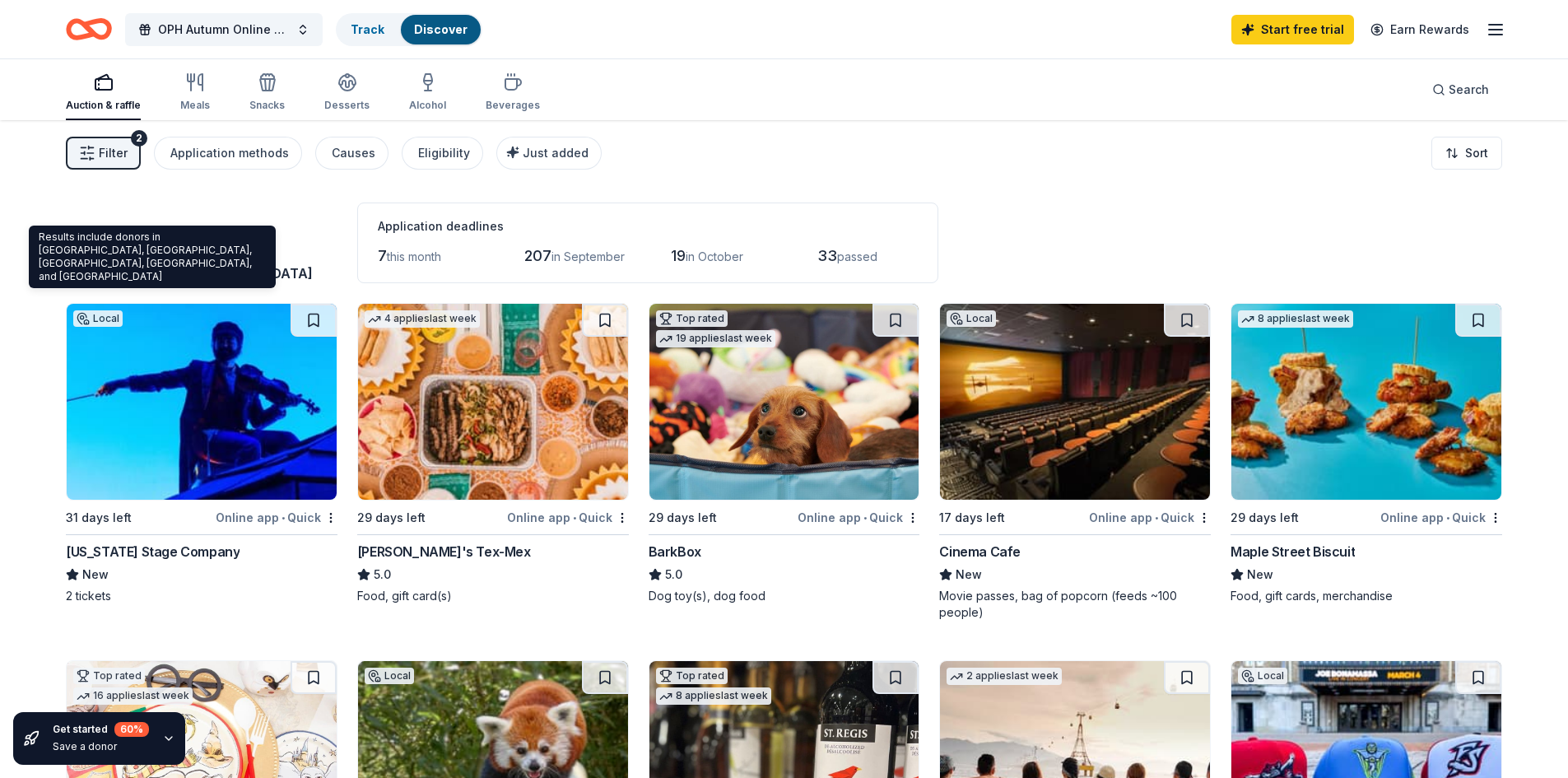
click at [160, 273] on span "Bon Air, [GEOGRAPHIC_DATA]" at bounding box center [215, 273] width 194 height 17
click at [184, 265] on span "Bon Air, [GEOGRAPHIC_DATA]" at bounding box center [215, 273] width 194 height 17
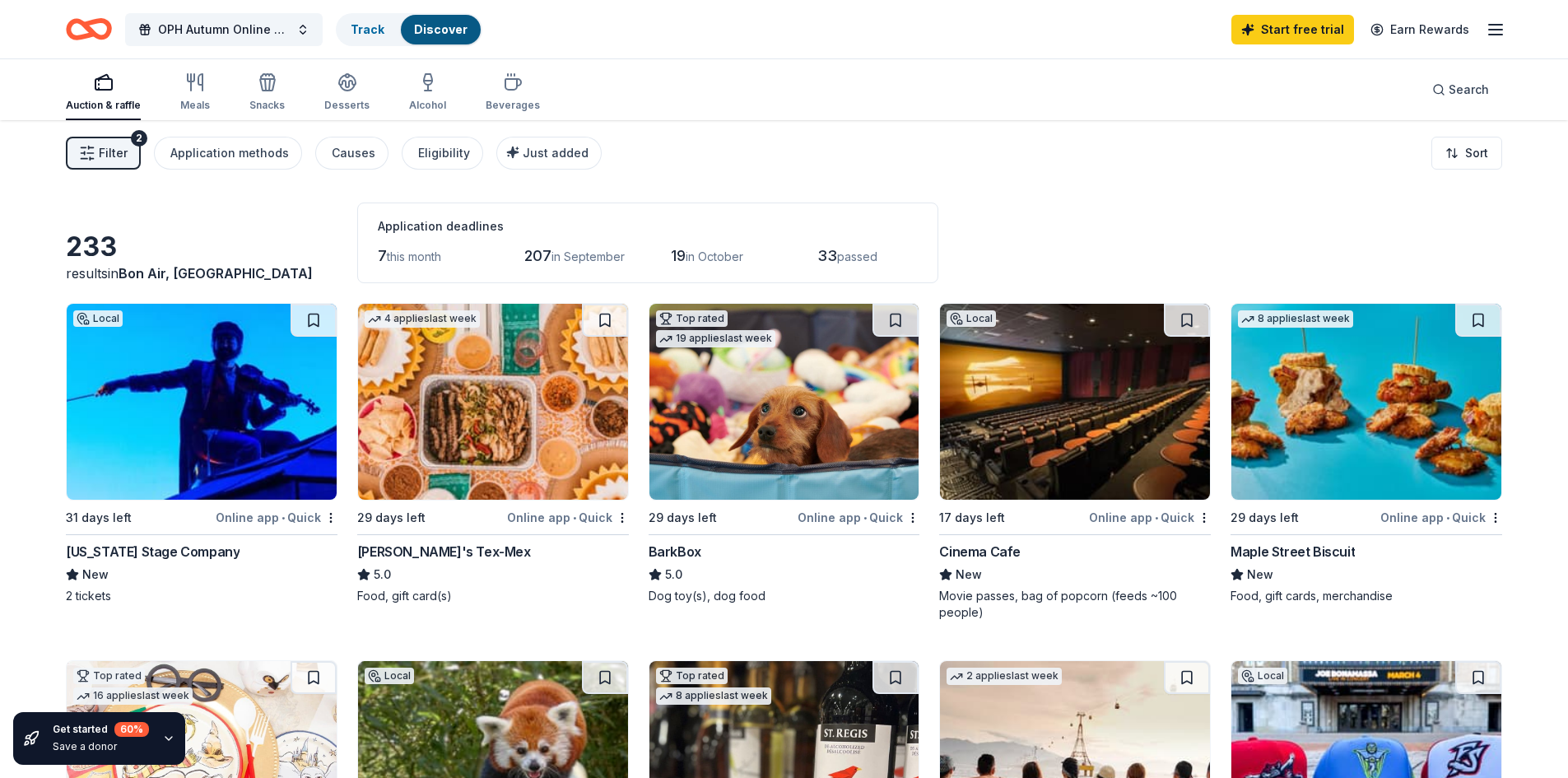
click at [1499, 26] on icon "button" at bounding box center [1496, 29] width 19 height 19
click at [1306, 129] on link "Account" at bounding box center [1298, 127] width 52 height 17
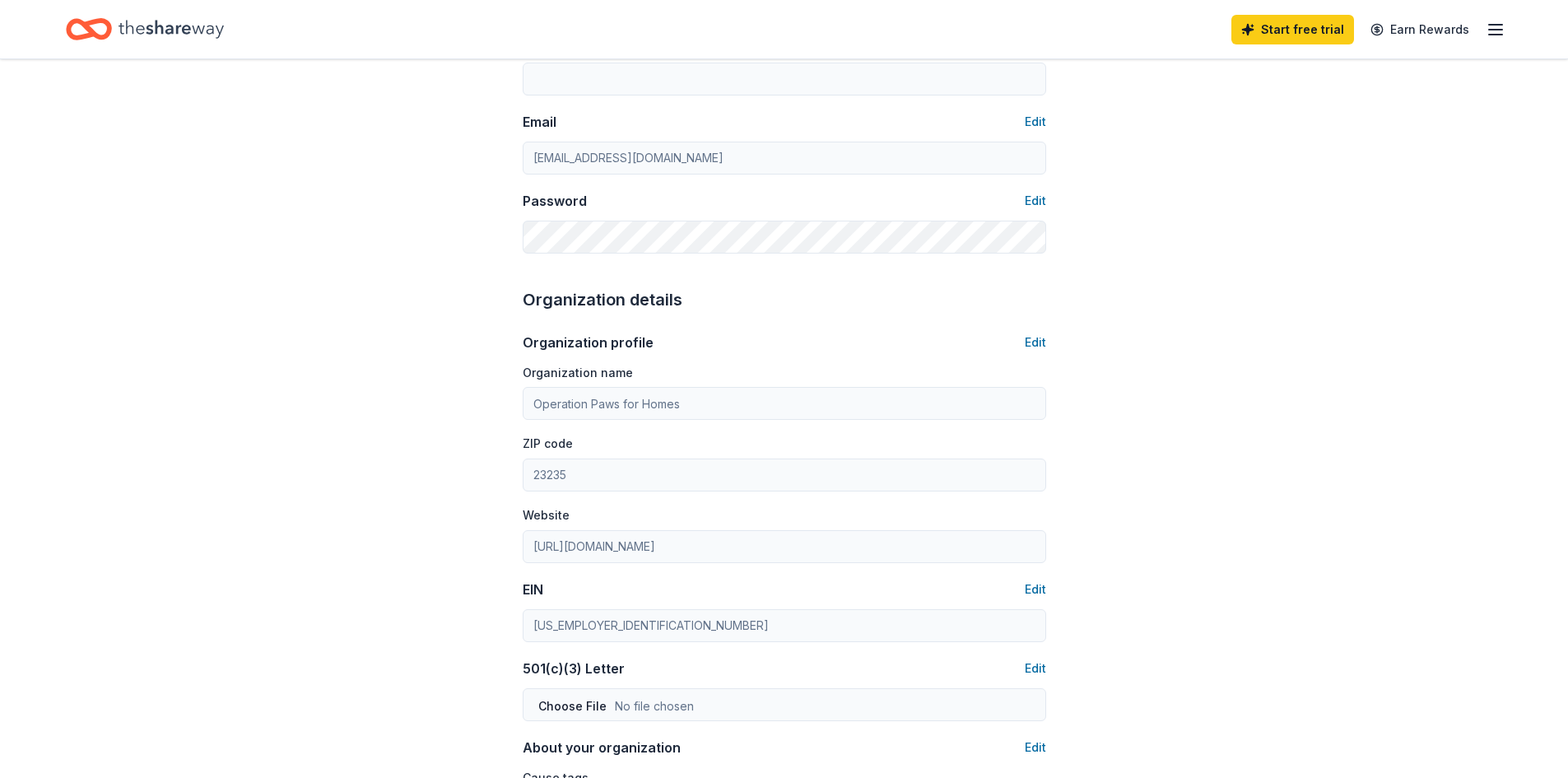
scroll to position [461, 0]
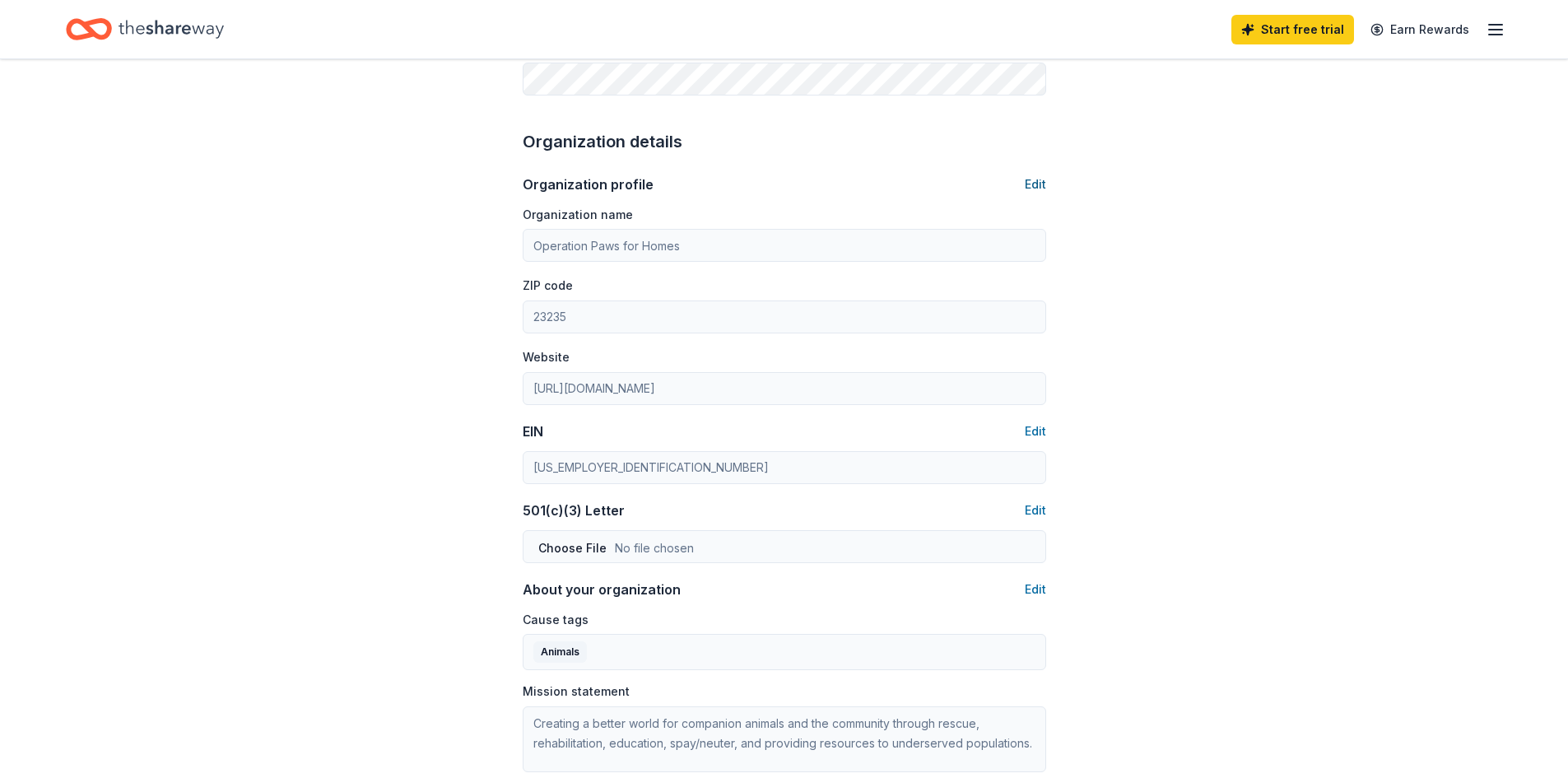
click at [1034, 178] on button "Edit" at bounding box center [1036, 184] width 21 height 19
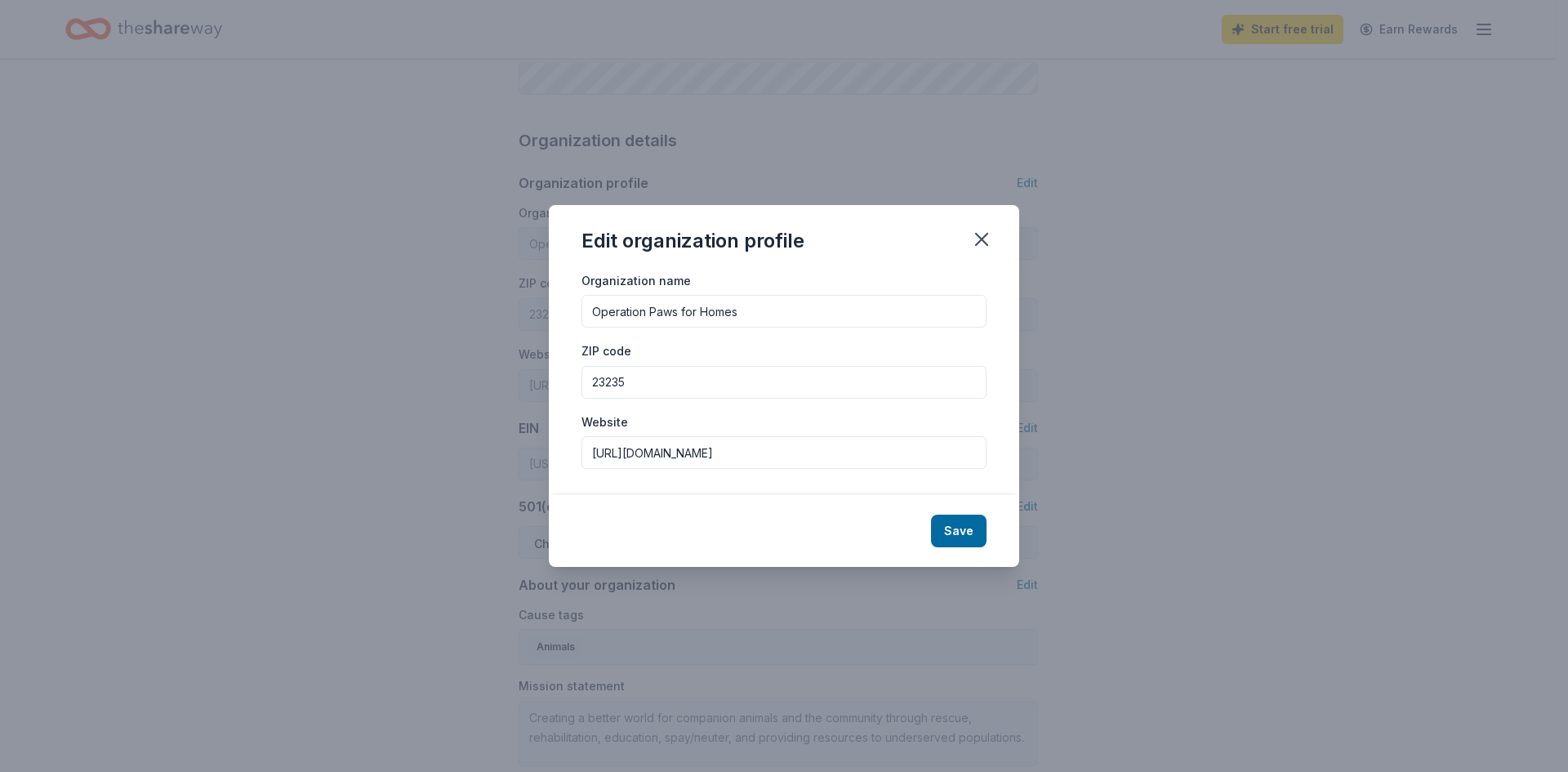
drag, startPoint x: 714, startPoint y: 380, endPoint x: 495, endPoint y: 384, distance: 219.0
click at [495, 384] on div "Edit organization profile Organization name Operation Paws for Homes ZIP code 2…" at bounding box center [784, 386] width 1568 height 772
type input "21029"
click at [966, 536] on button "Save" at bounding box center [959, 530] width 56 height 32
type input "21029"
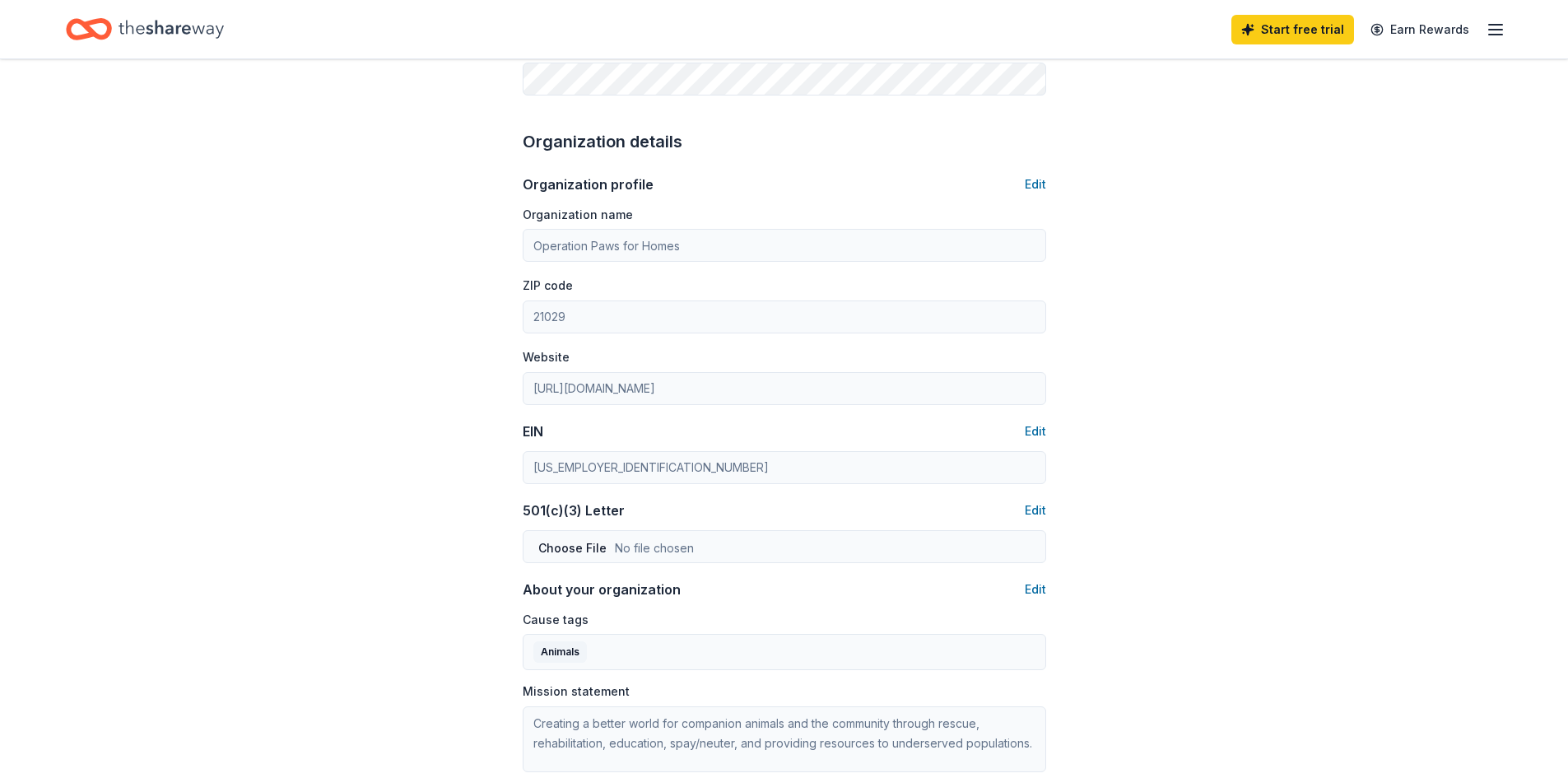
click at [404, 299] on div "Account About me Profile Edit First name Deb Last name C Role Phone number Emai…" at bounding box center [784, 333] width 1568 height 1471
click at [138, 35] on icon "Home" at bounding box center [171, 29] width 106 height 33
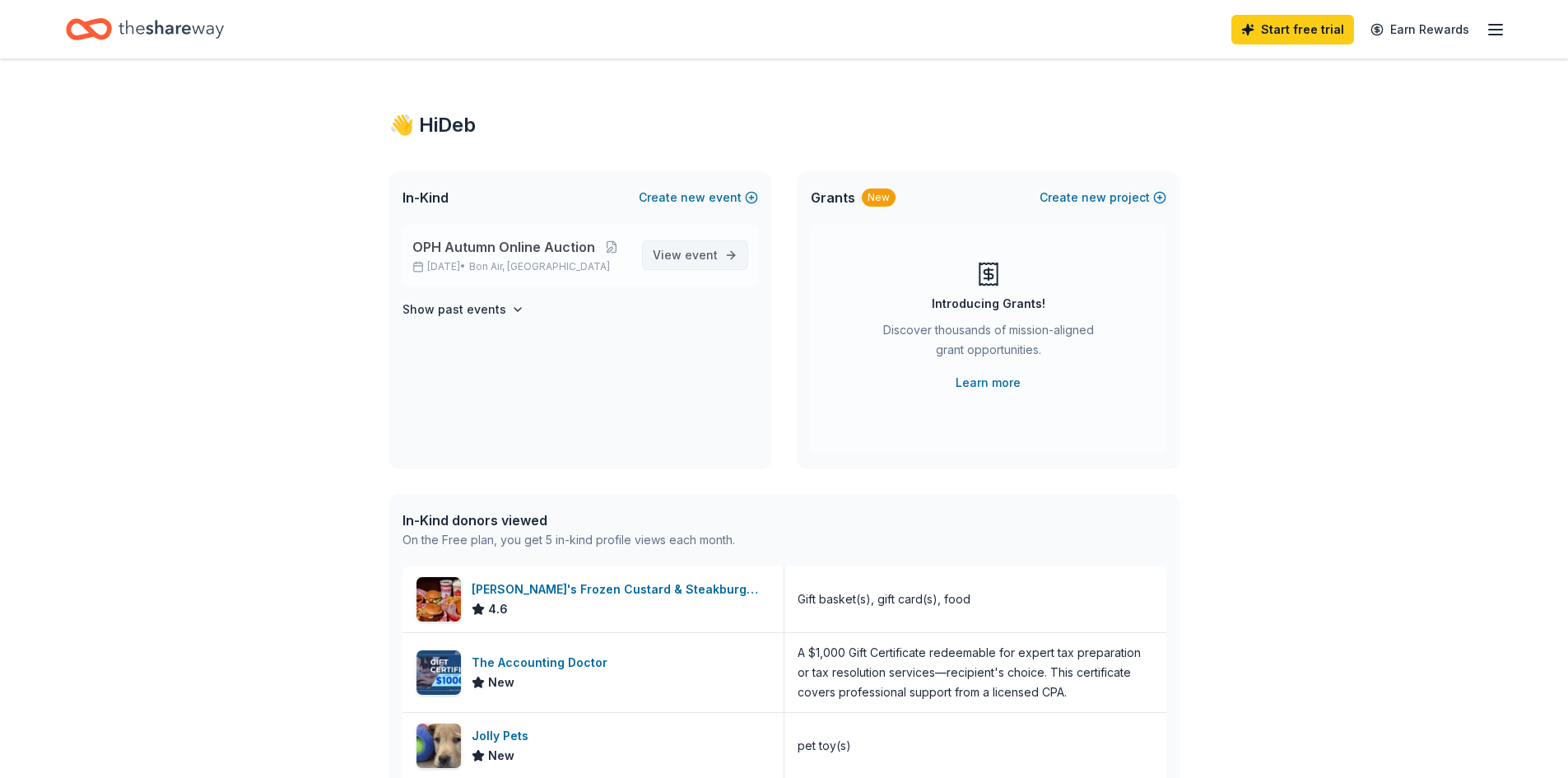
click at [690, 261] on span "event" at bounding box center [701, 255] width 33 height 14
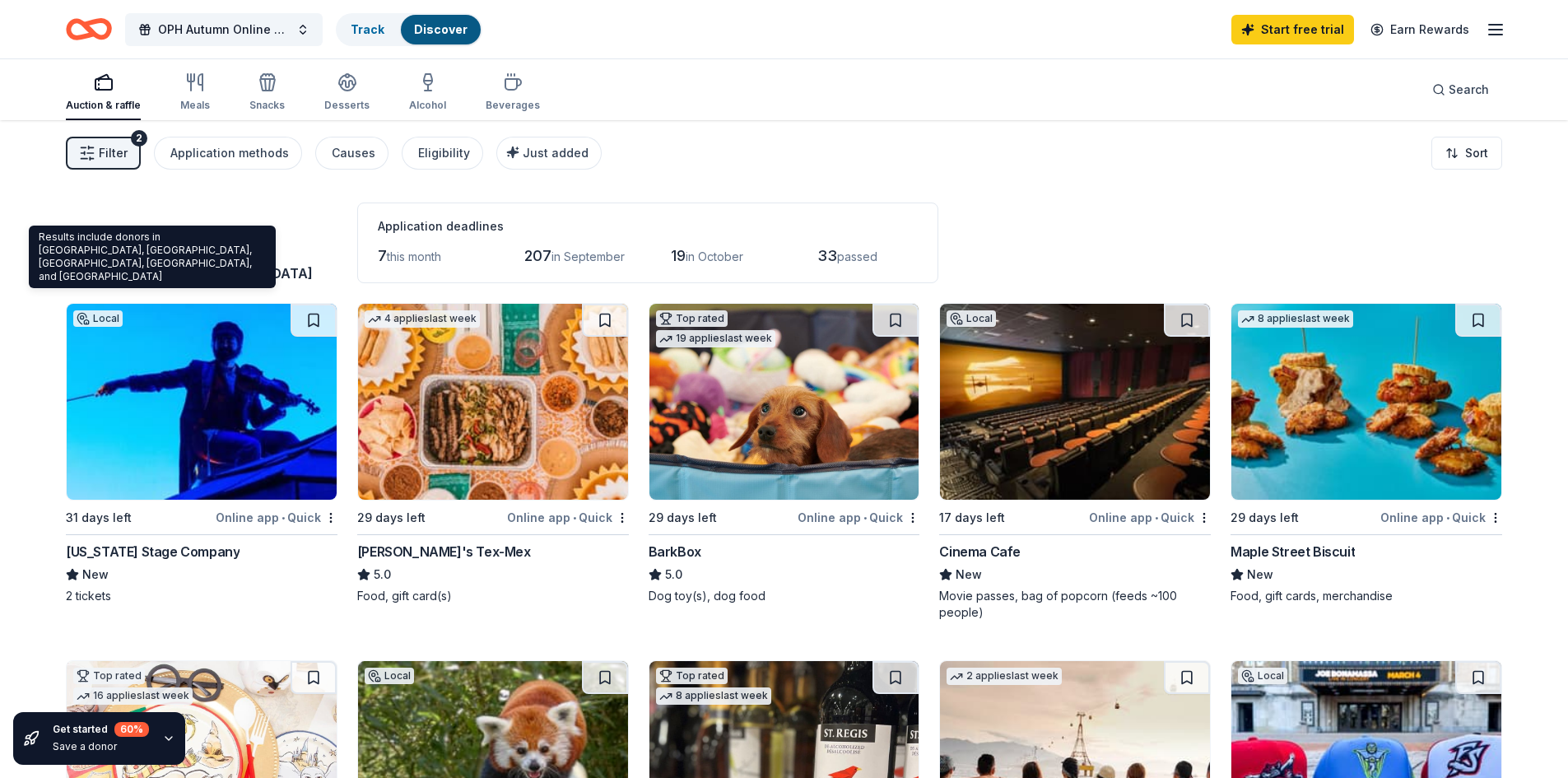
click at [156, 271] on span "Bon Air, [GEOGRAPHIC_DATA]" at bounding box center [215, 273] width 194 height 17
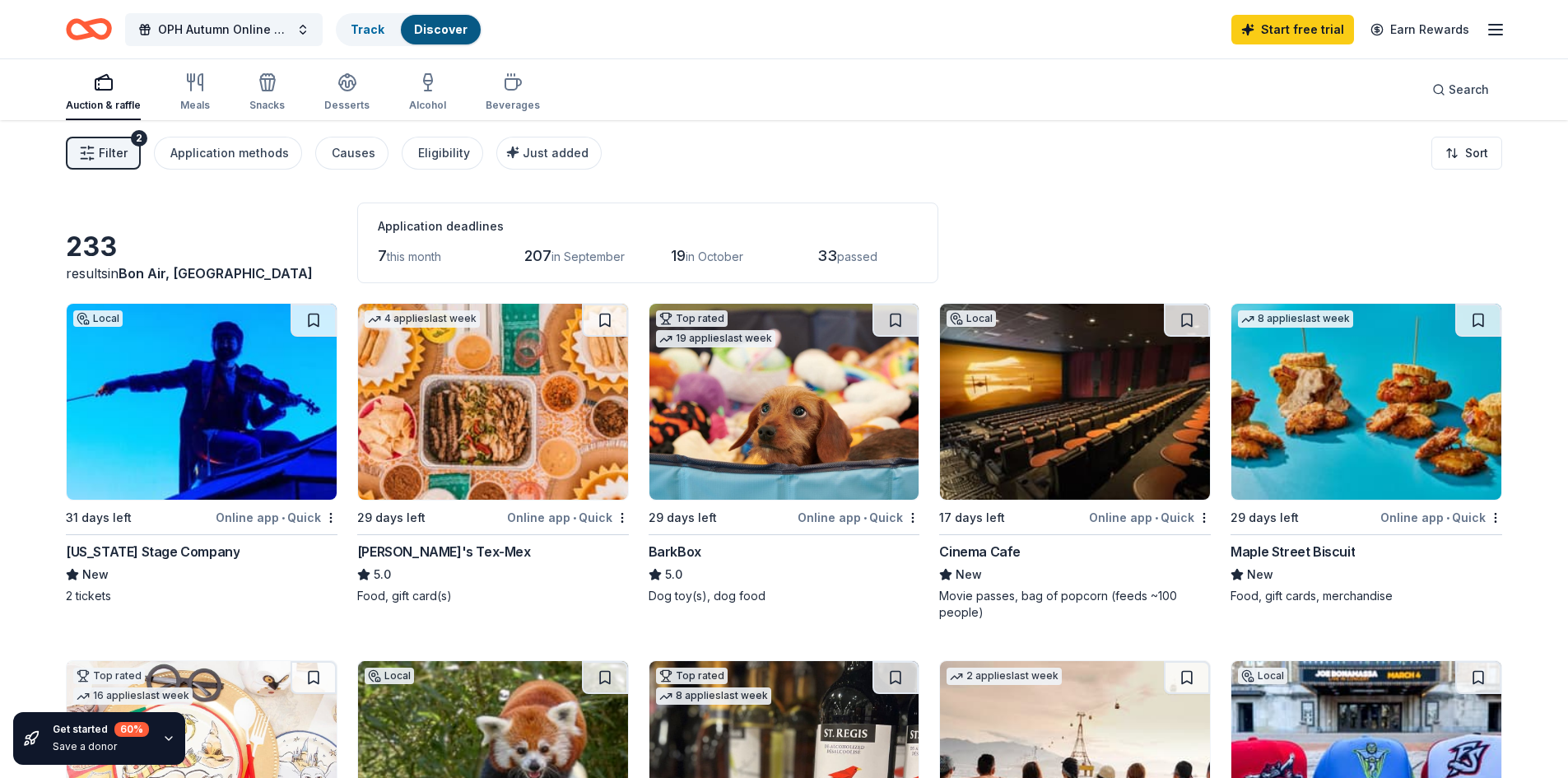
click at [201, 243] on div "233" at bounding box center [202, 246] width 271 height 33
click at [115, 243] on div "233" at bounding box center [202, 246] width 271 height 33
click at [116, 152] on span "Filter" at bounding box center [113, 152] width 29 height 19
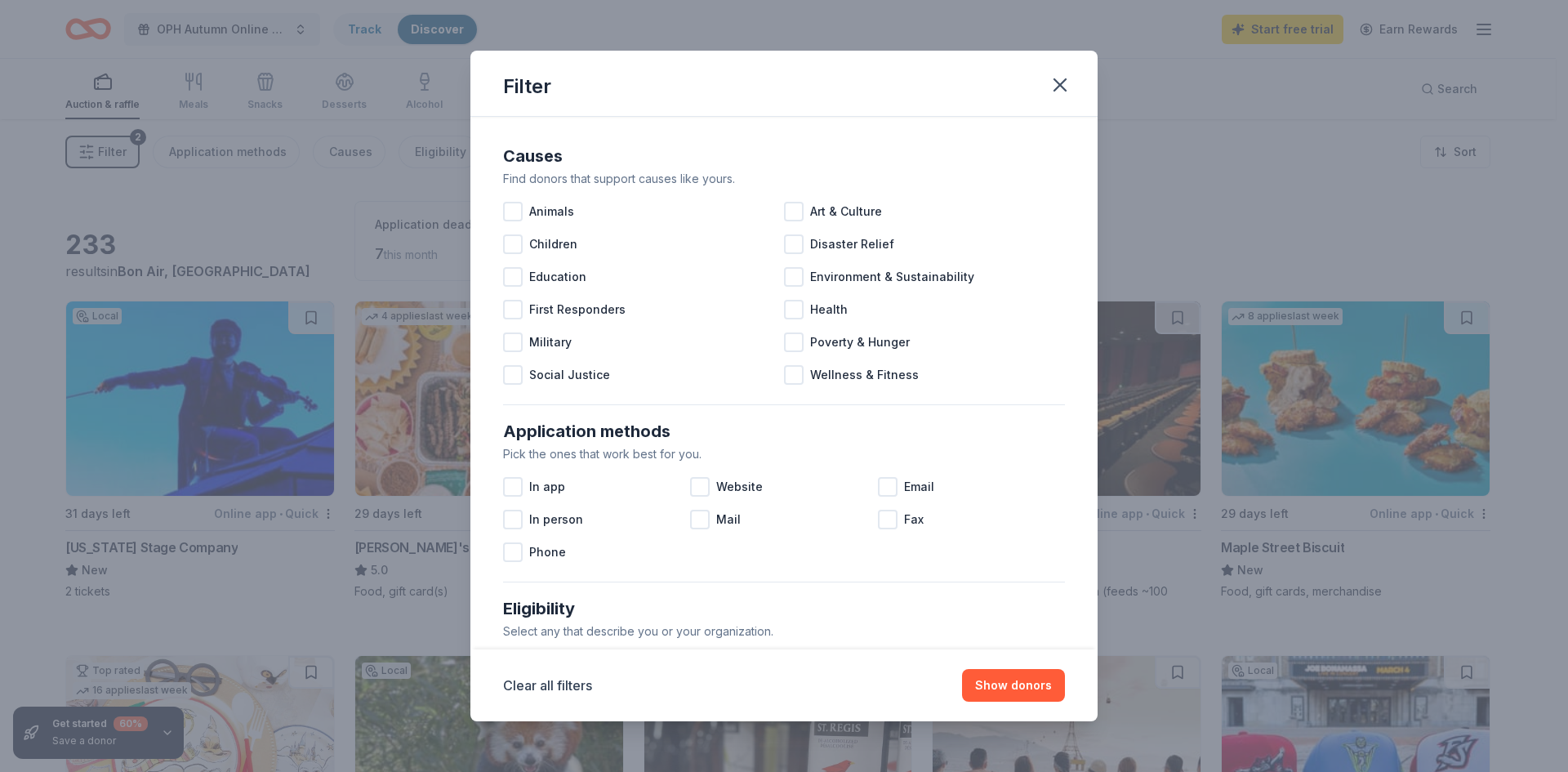
click at [115, 151] on div "Filter Causes Find donors that support causes like yours. Animals Art & Culture…" at bounding box center [784, 386] width 1568 height 772
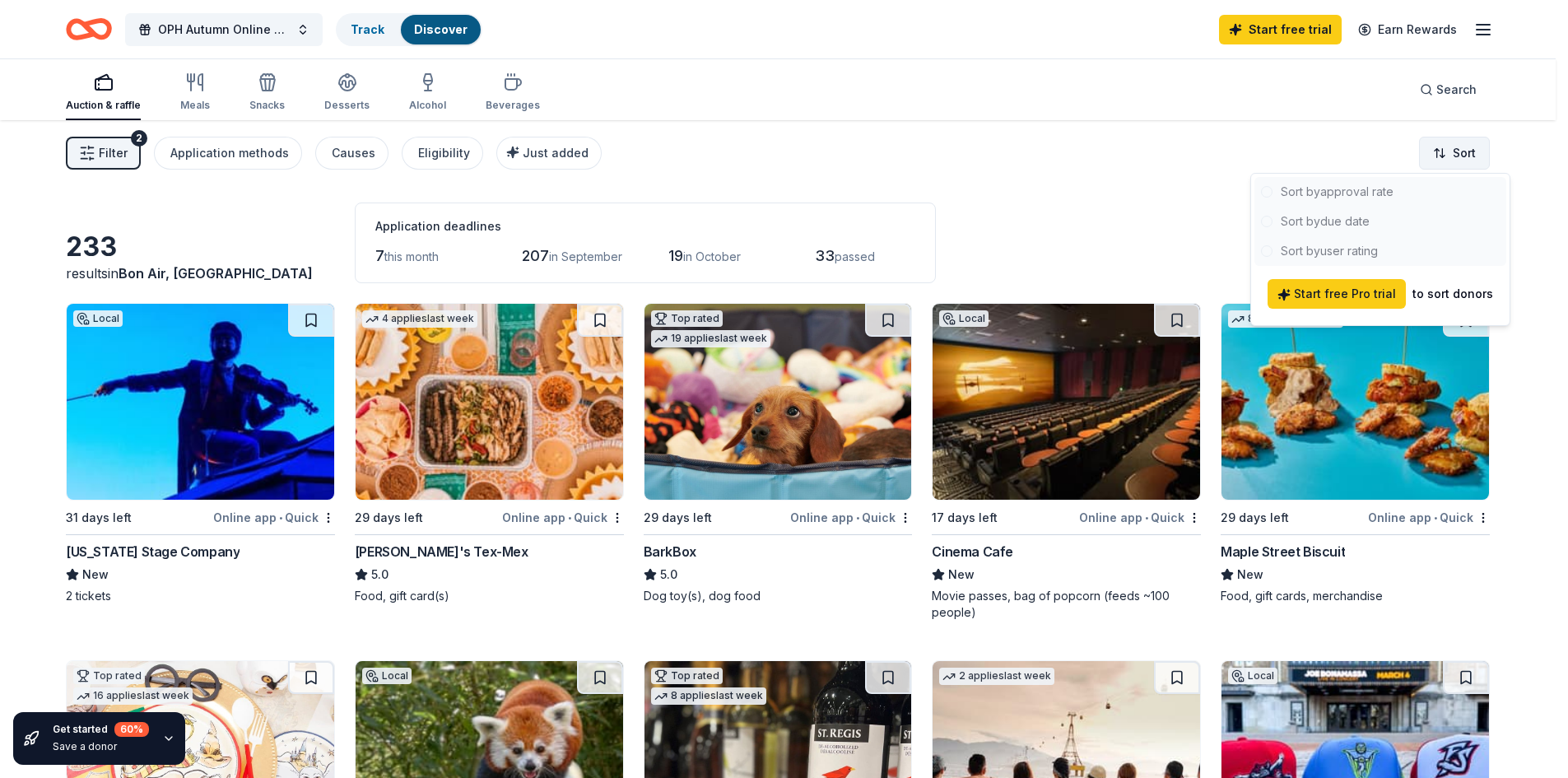
click at [1480, 147] on html "OPH Autumn Online Auction Track Discover Start free trial Earn Rewards Auction …" at bounding box center [784, 389] width 1568 height 778
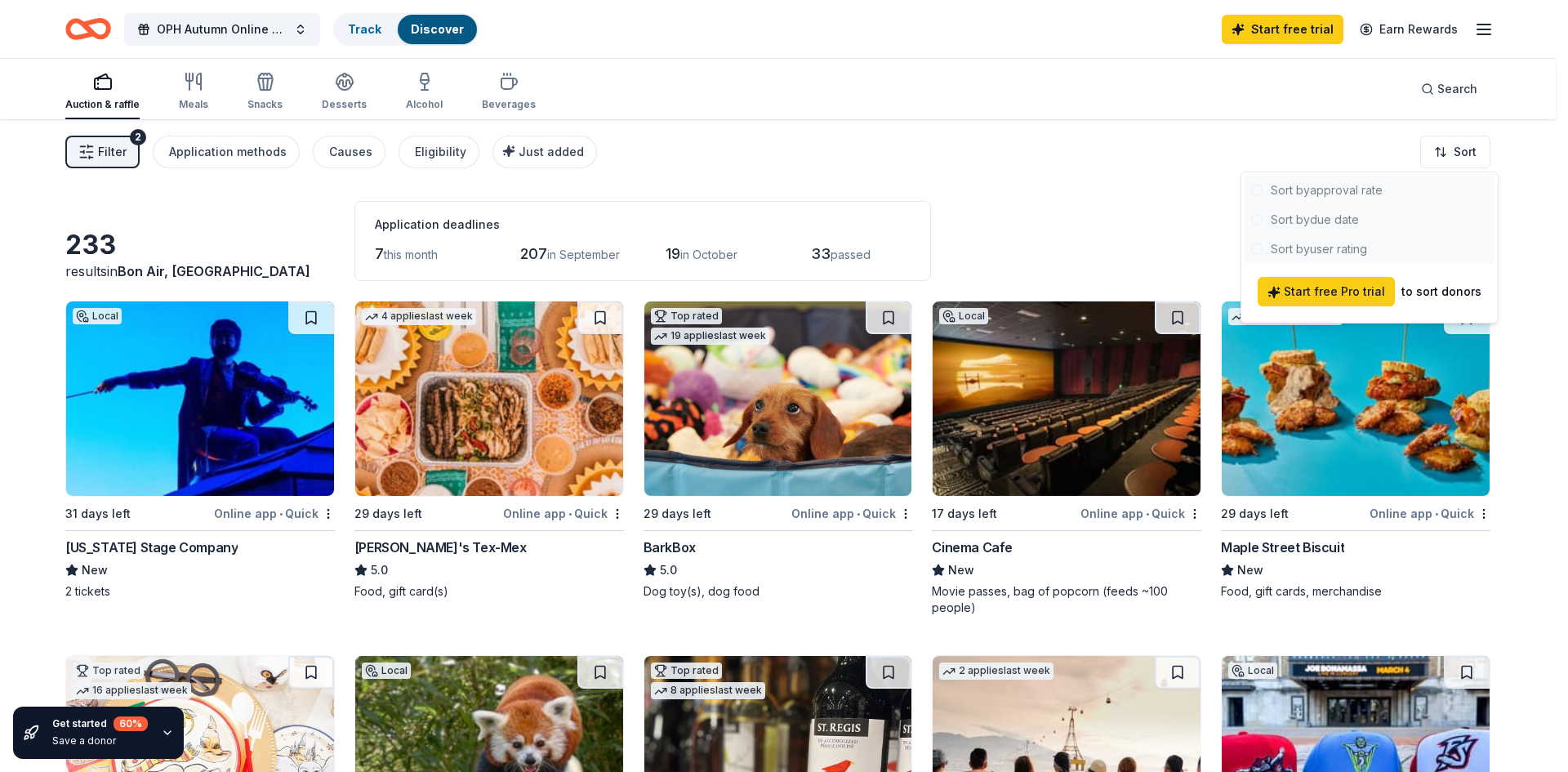
click at [1471, 43] on html "OPH Autumn Online Auction Track Discover Start free trial Earn Rewards Auction …" at bounding box center [784, 386] width 1568 height 772
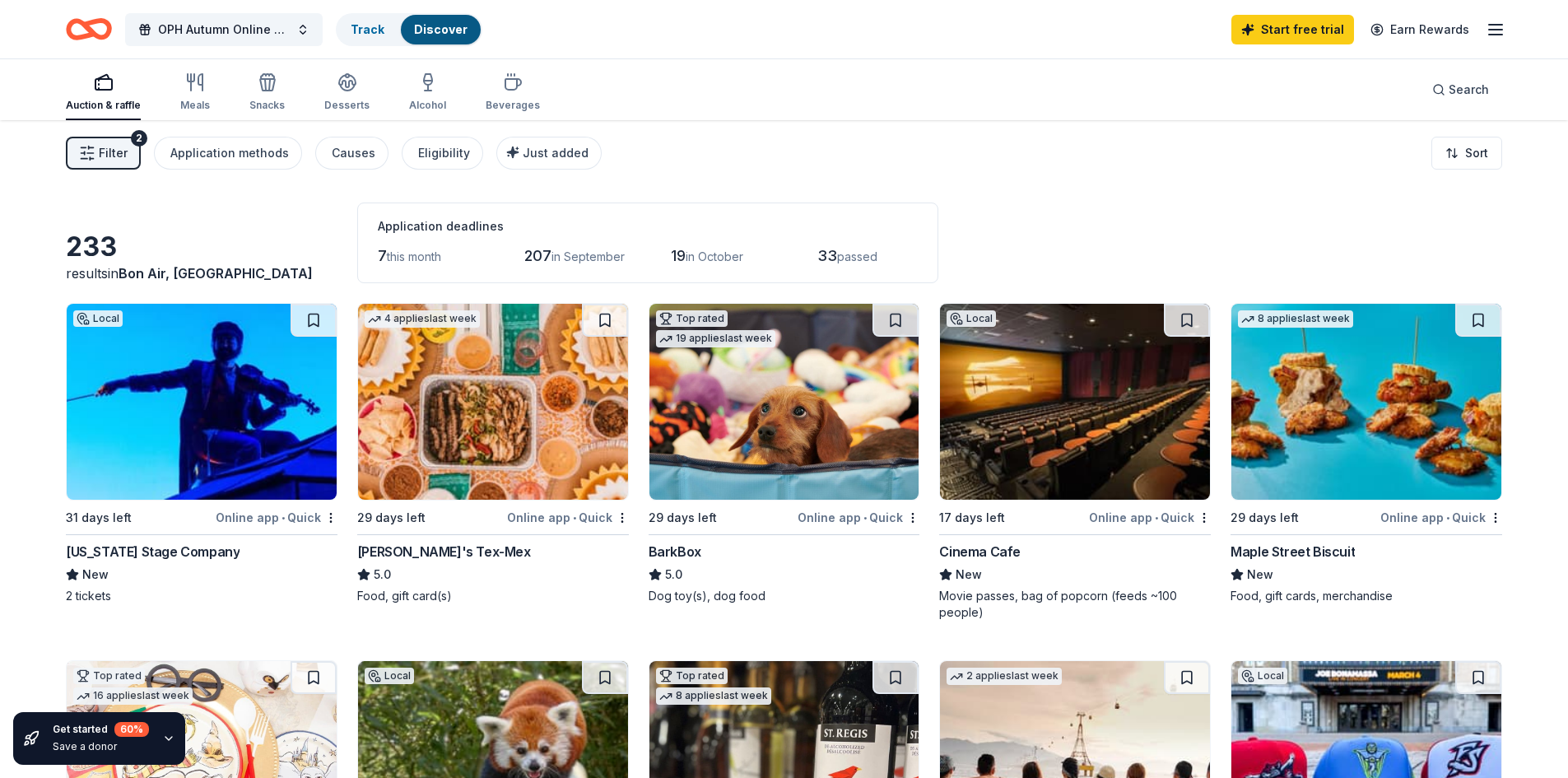
click at [1498, 17] on div "Start free trial Earn Rewards" at bounding box center [1368, 29] width 274 height 39
click at [1498, 30] on line "button" at bounding box center [1495, 30] width 13 height 0
click at [1298, 245] on div "Account Contact us Pricing Billing Free Help Earn rewards" at bounding box center [1382, 181] width 219 height 152
click at [1292, 230] on button "Help" at bounding box center [1287, 233] width 29 height 19
click at [1493, 30] on line "button" at bounding box center [1495, 30] width 13 height 0
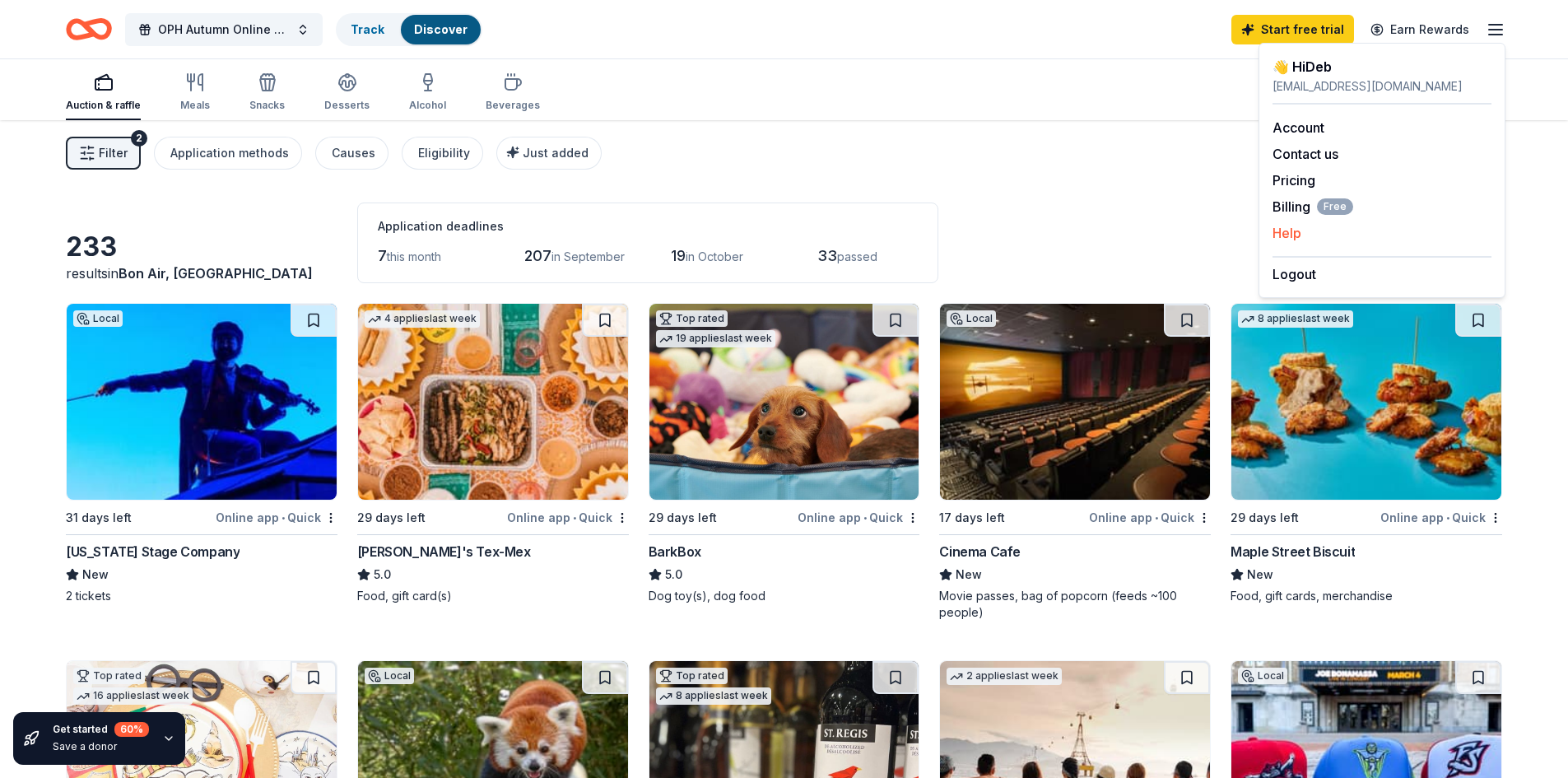
click at [1287, 240] on button "Help" at bounding box center [1287, 233] width 29 height 19
click at [1496, 30] on line "button" at bounding box center [1495, 30] width 13 height 0
click at [1306, 130] on link "Account" at bounding box center [1298, 127] width 52 height 17
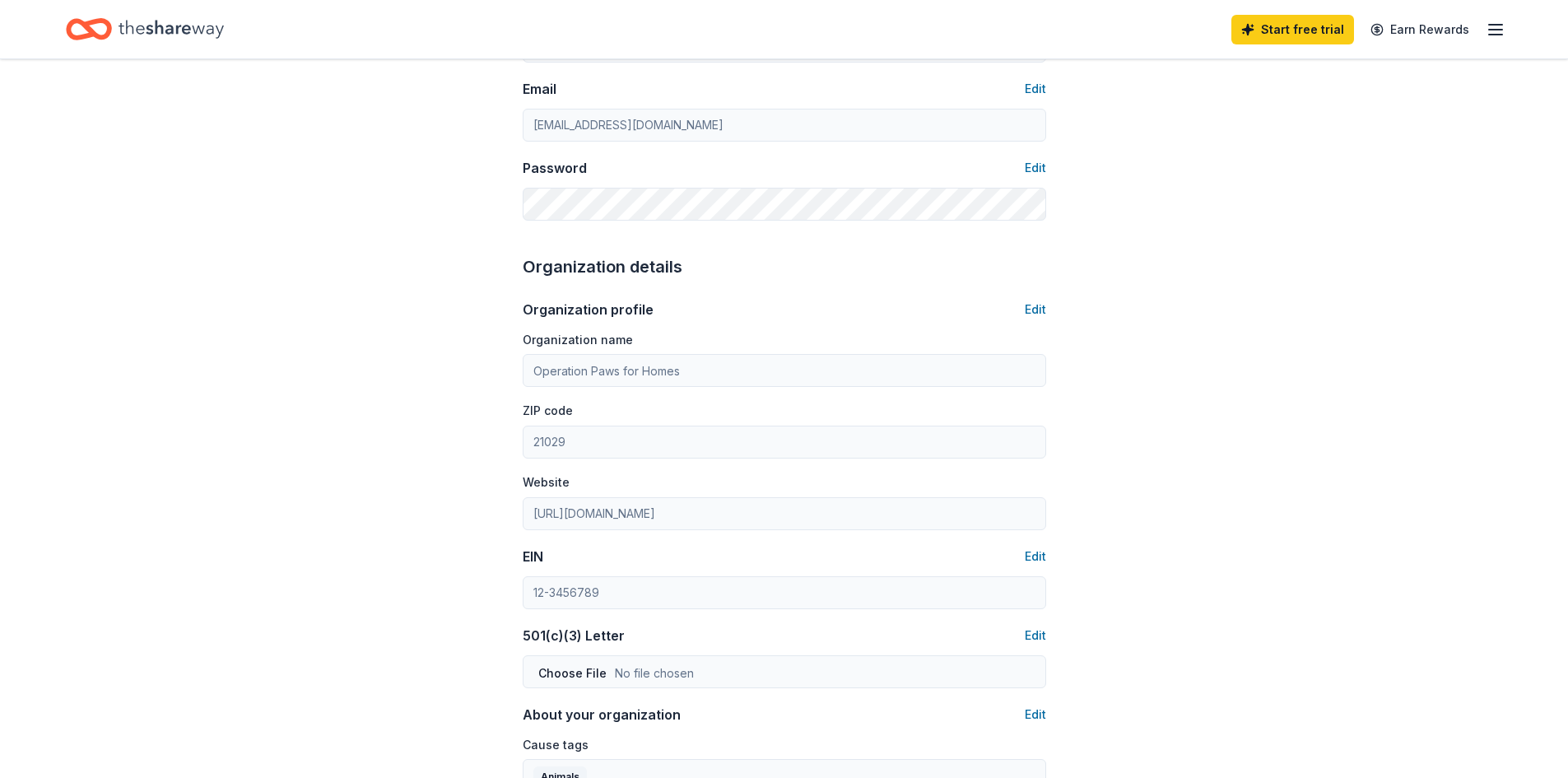
scroll to position [362, 0]
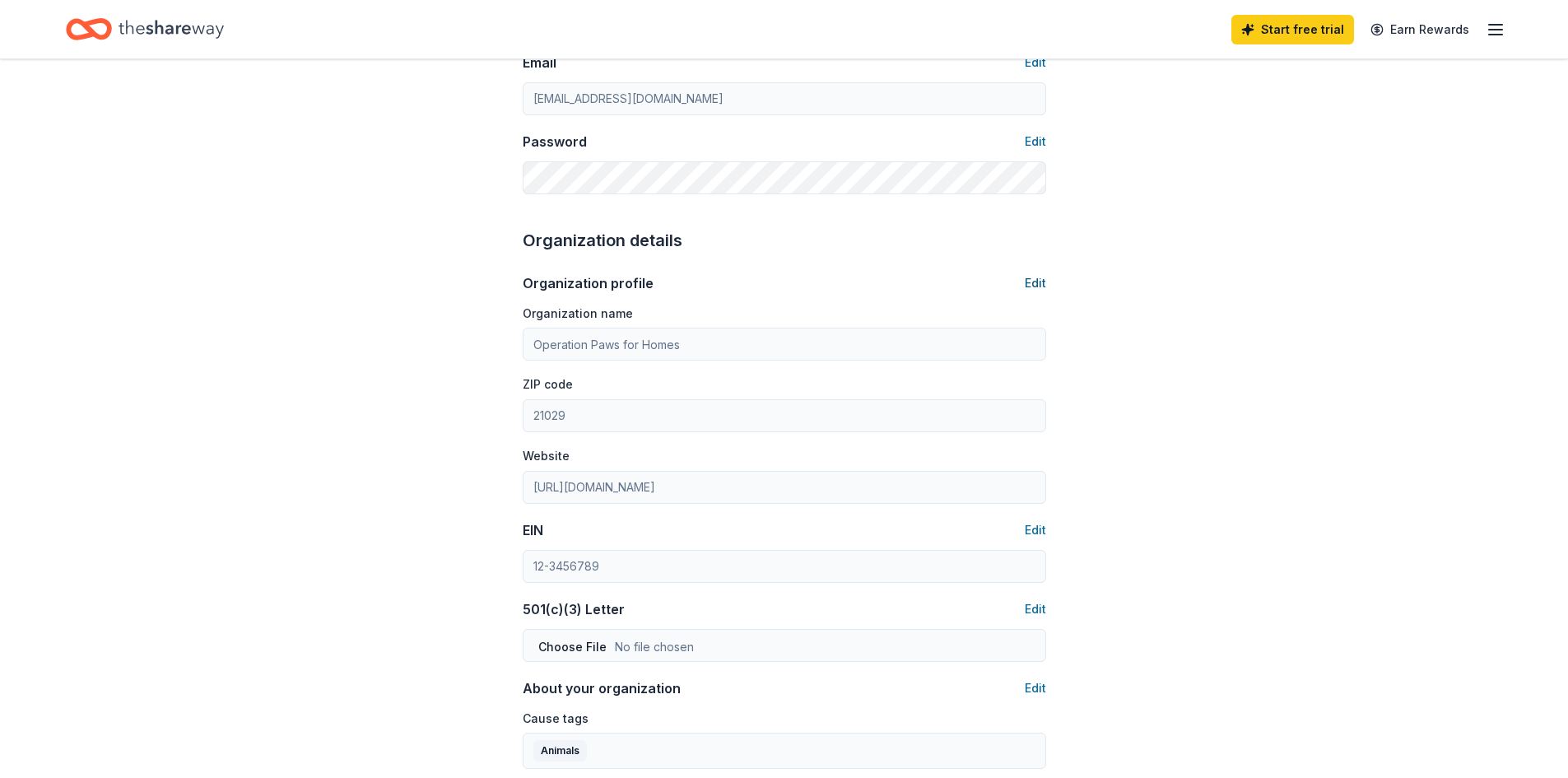
click at [1040, 278] on button "Edit" at bounding box center [1036, 283] width 21 height 19
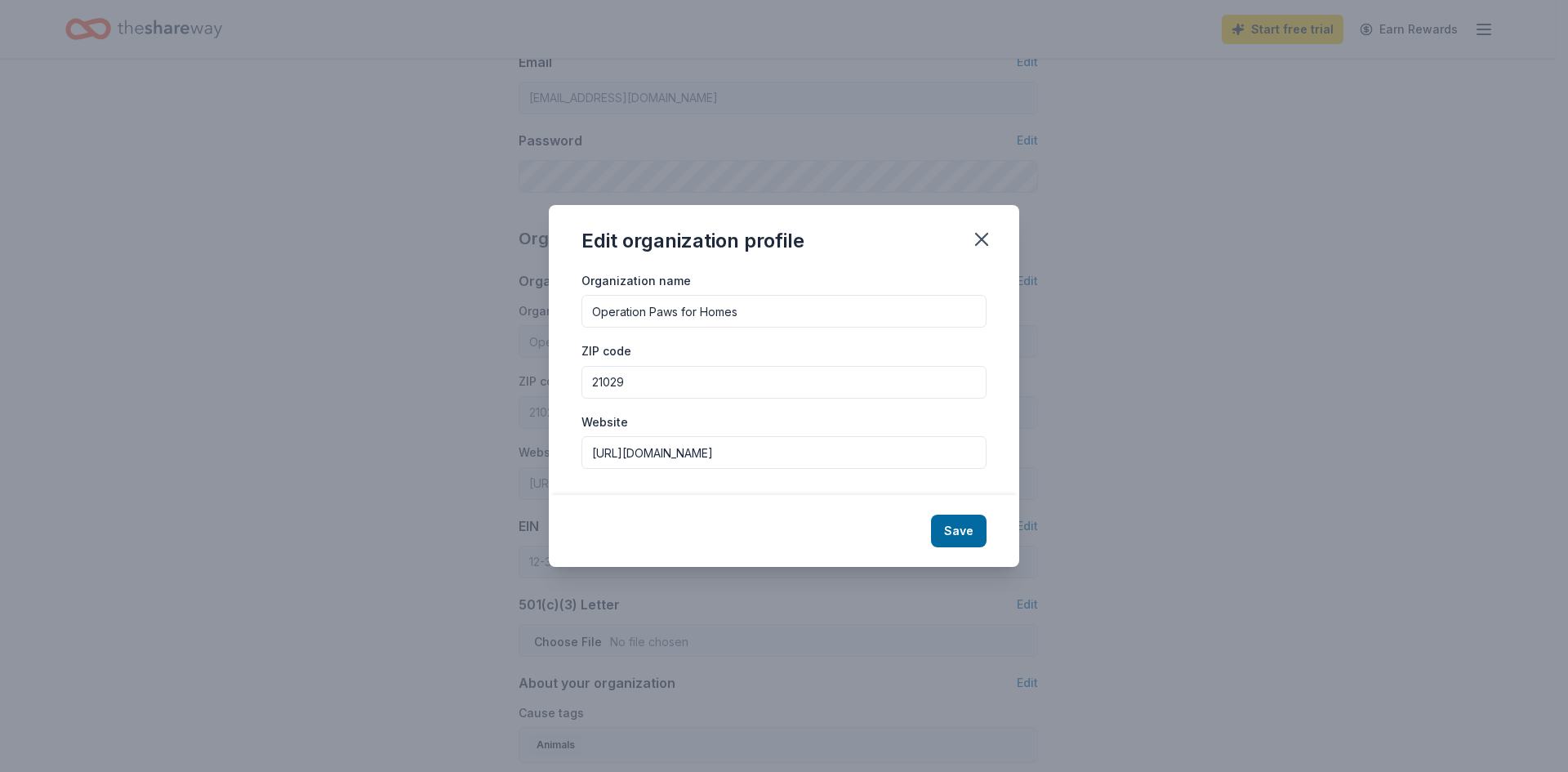
drag, startPoint x: 679, startPoint y: 386, endPoint x: 481, endPoint y: 392, distance: 198.1
click at [481, 392] on div "Edit organization profile Organization name Operation Paws for Homes ZIP code 2…" at bounding box center [784, 386] width 1568 height 772
type input "23235"
click at [969, 531] on button "Save" at bounding box center [959, 530] width 56 height 32
type input "23235"
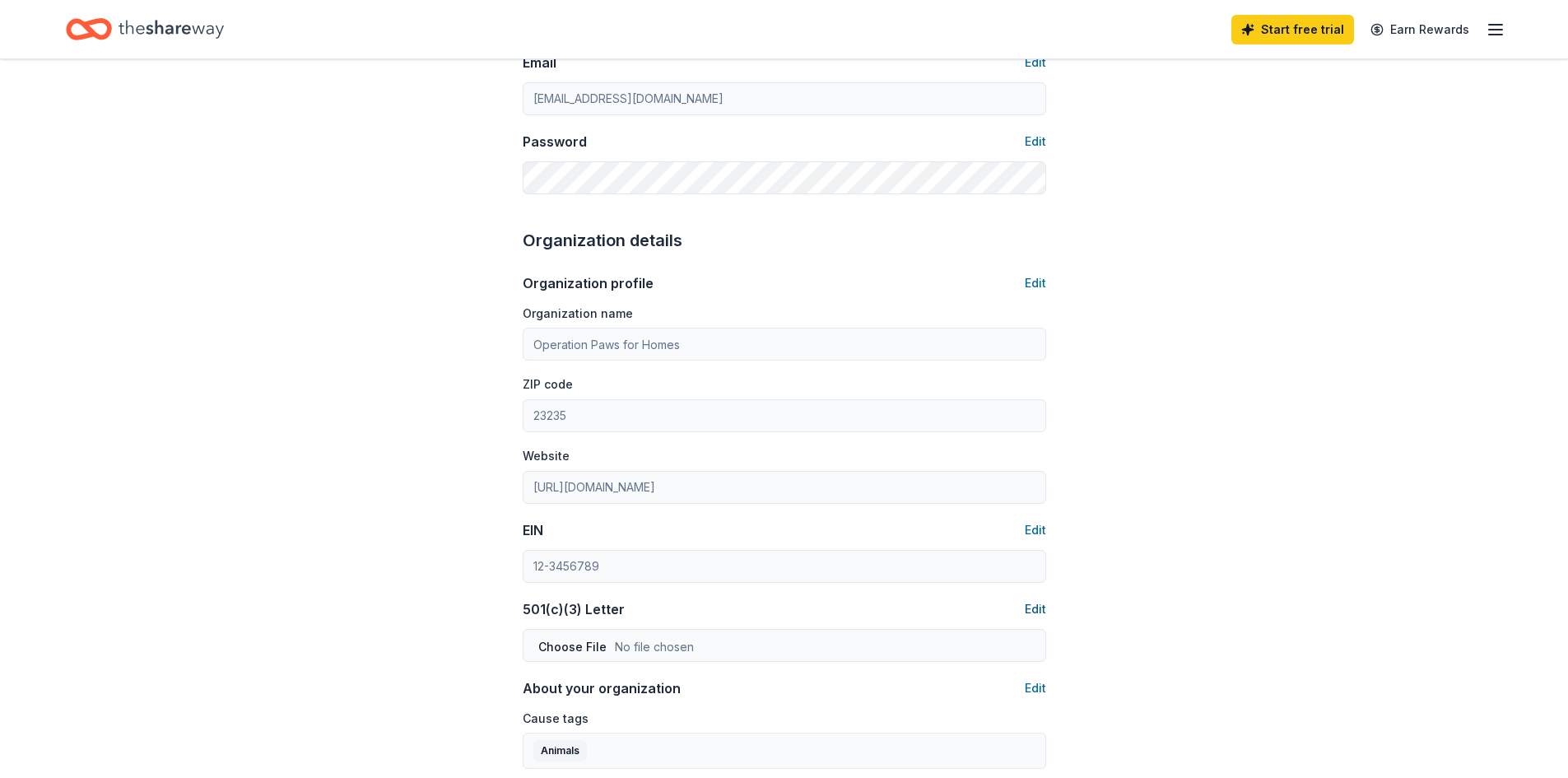
click at [1035, 606] on button "Edit" at bounding box center [1036, 609] width 21 height 19
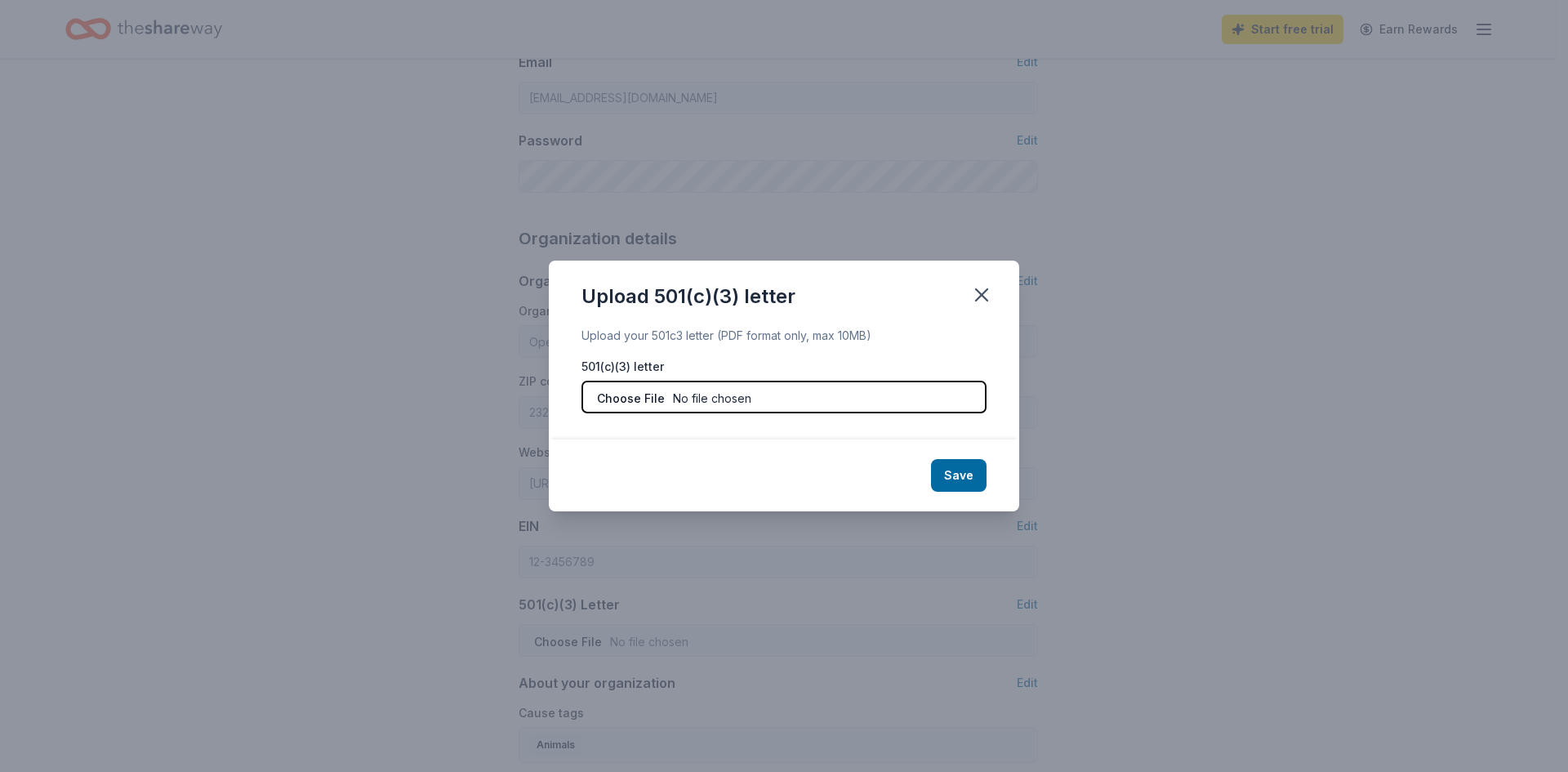
click at [901, 401] on input "file" at bounding box center [784, 396] width 405 height 32
type input "C:\fakepath\Federal 501c3 Letter (2).pdf"
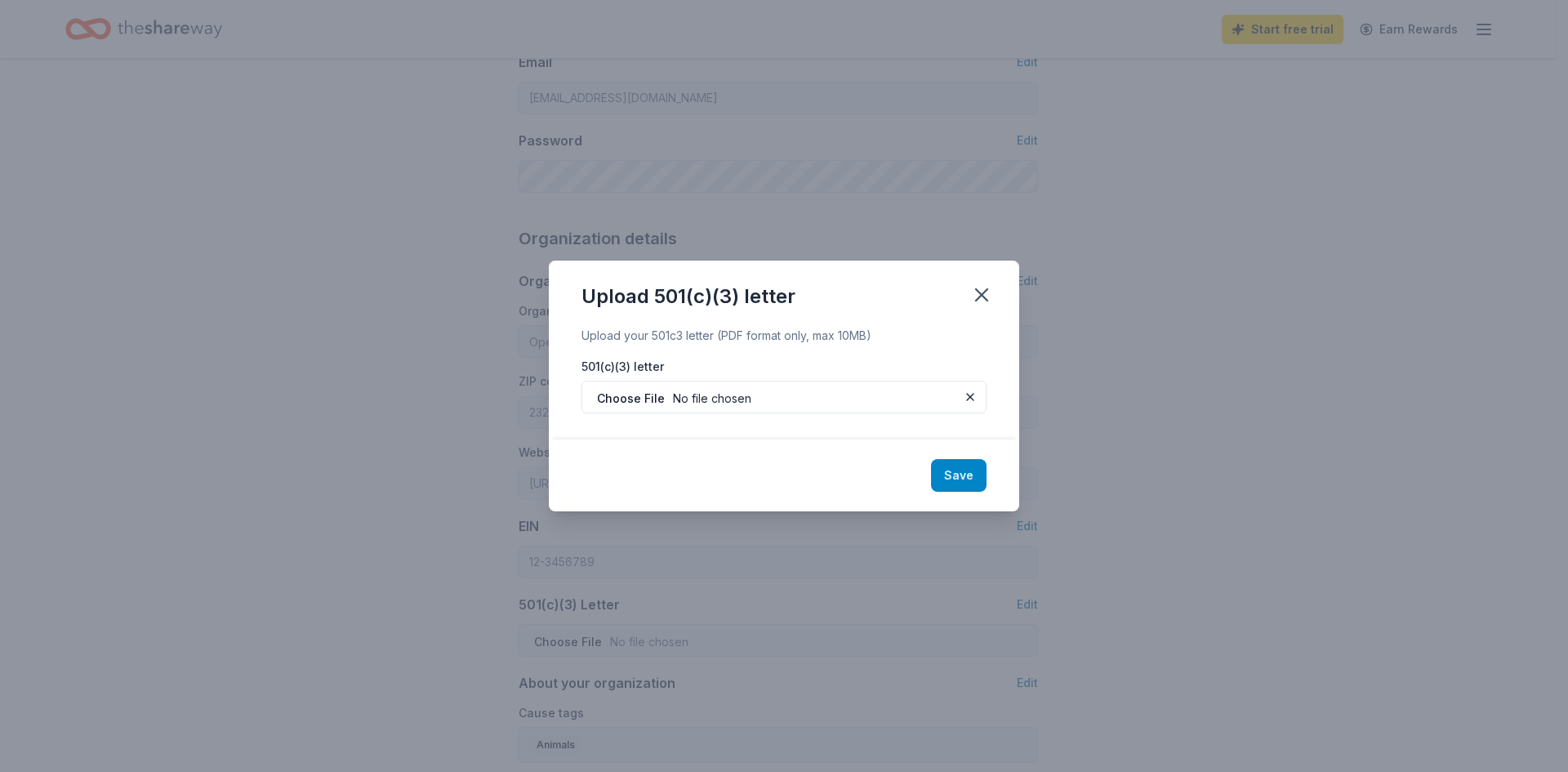
click at [941, 472] on button "Save" at bounding box center [959, 475] width 56 height 32
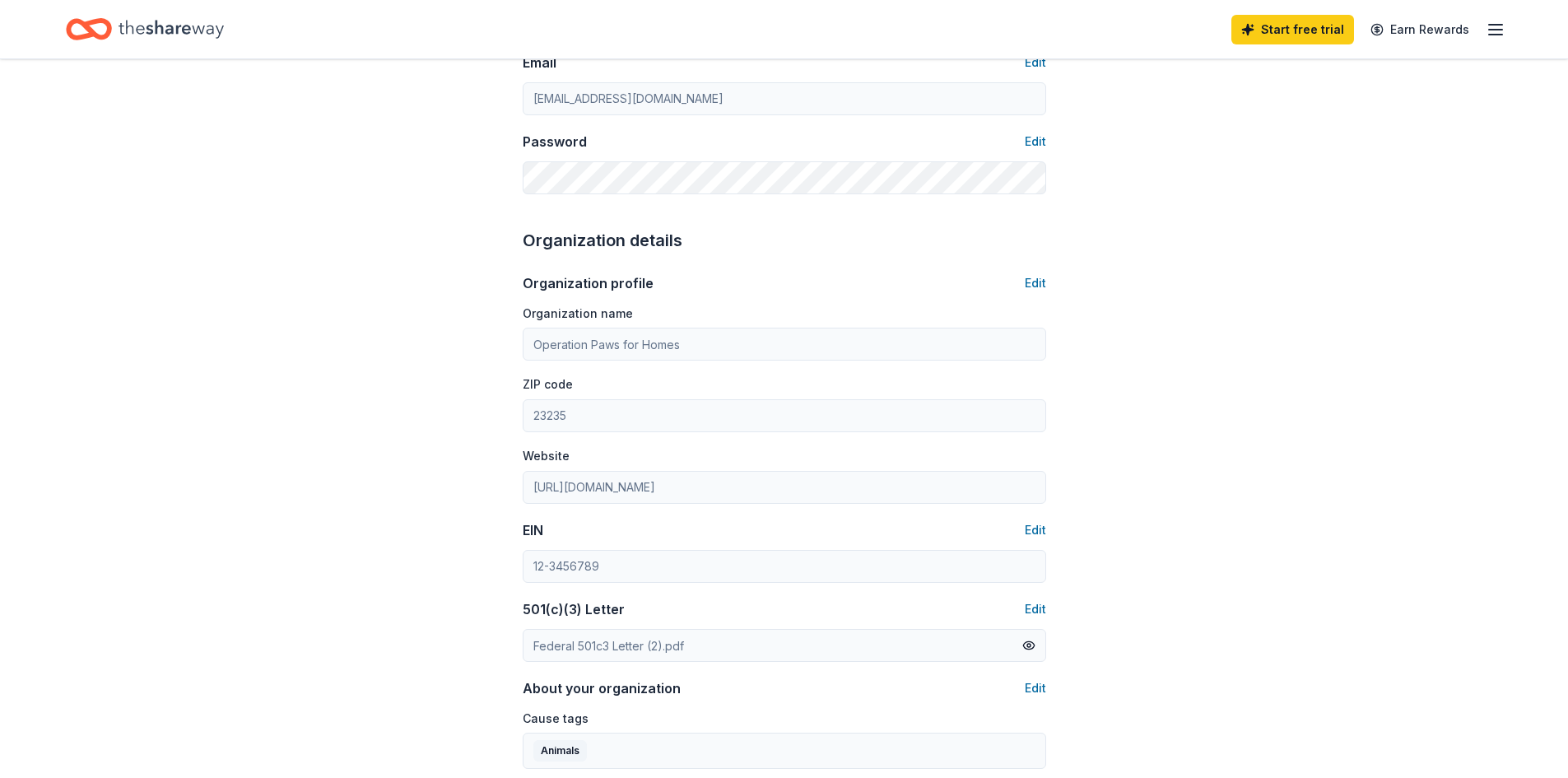
click at [372, 531] on div "Account About me Profile Edit First name Deb Last name C Role Phone number Emai…" at bounding box center [784, 432] width 1568 height 1471
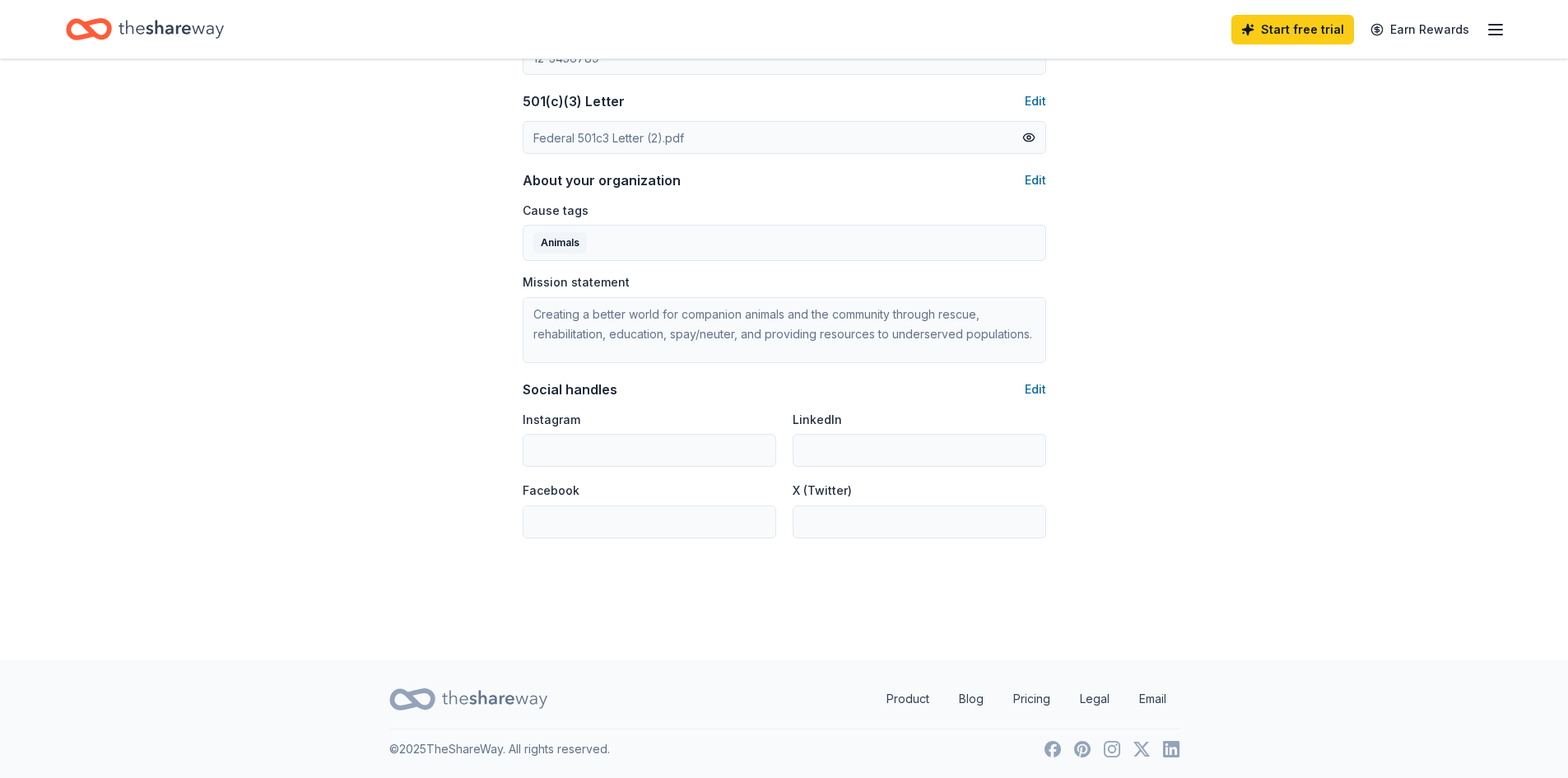
scroll to position [871, 0]
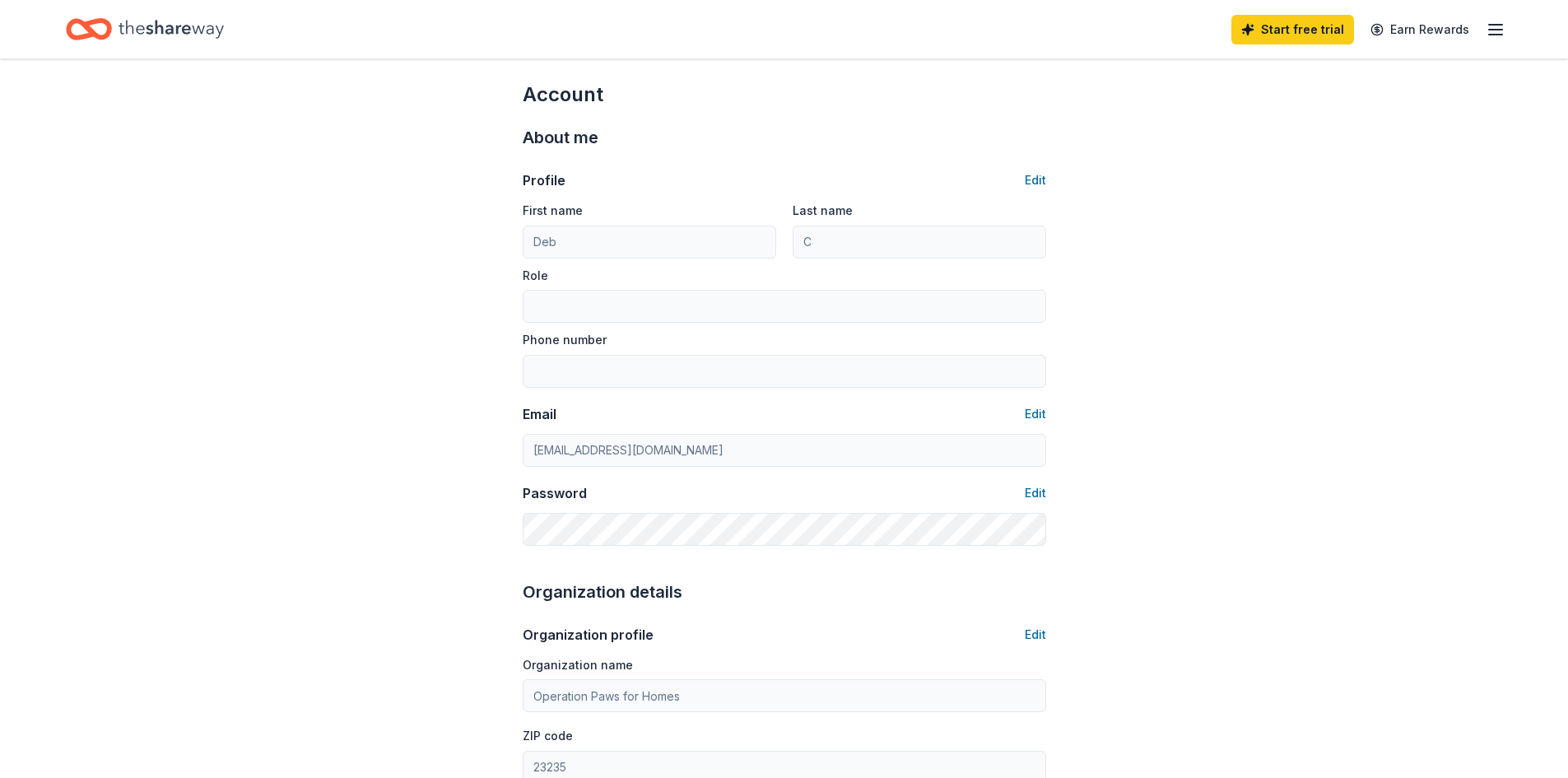
scroll to position [0, 0]
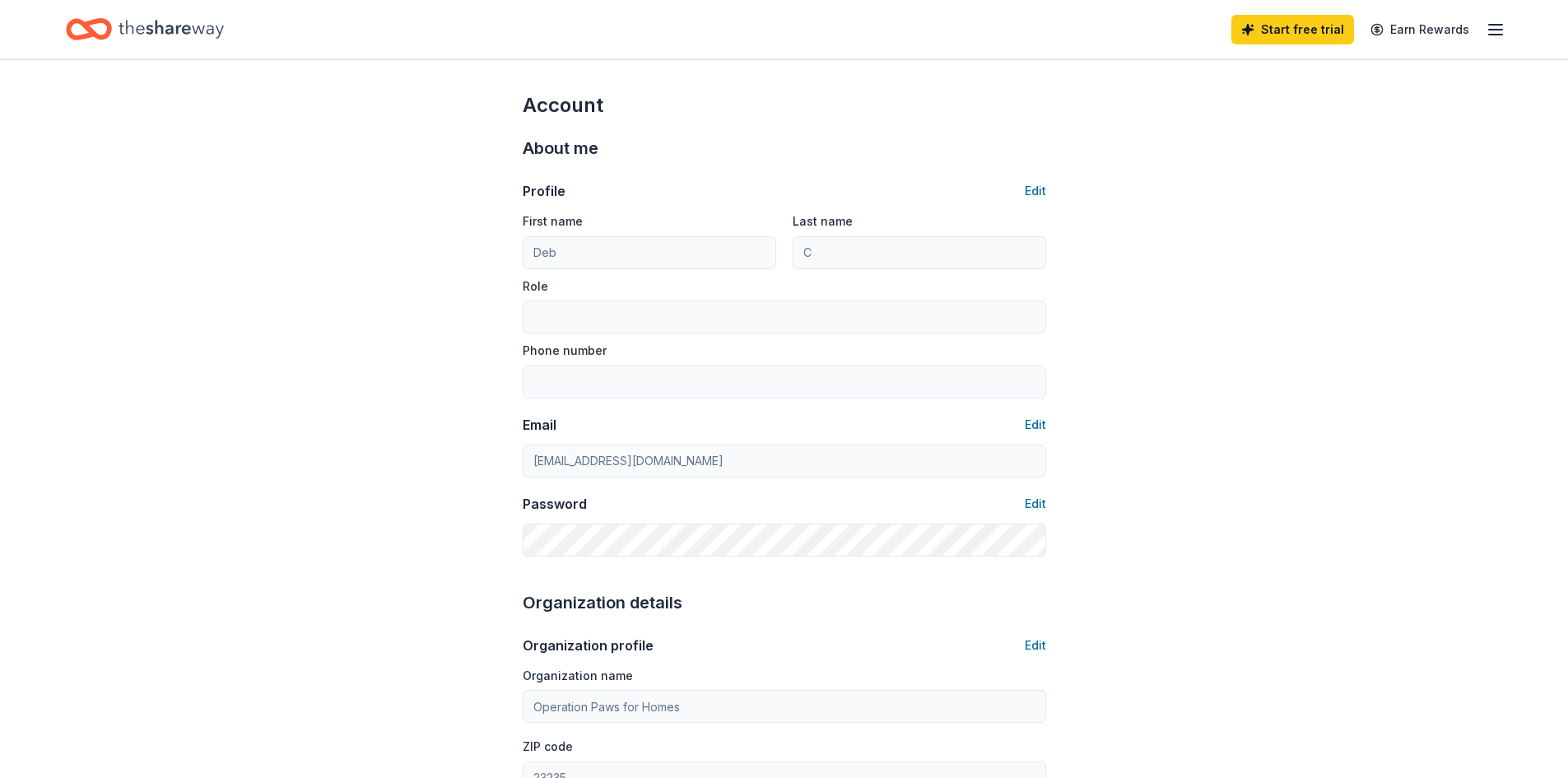
click at [1498, 30] on line "button" at bounding box center [1495, 30] width 13 height 0
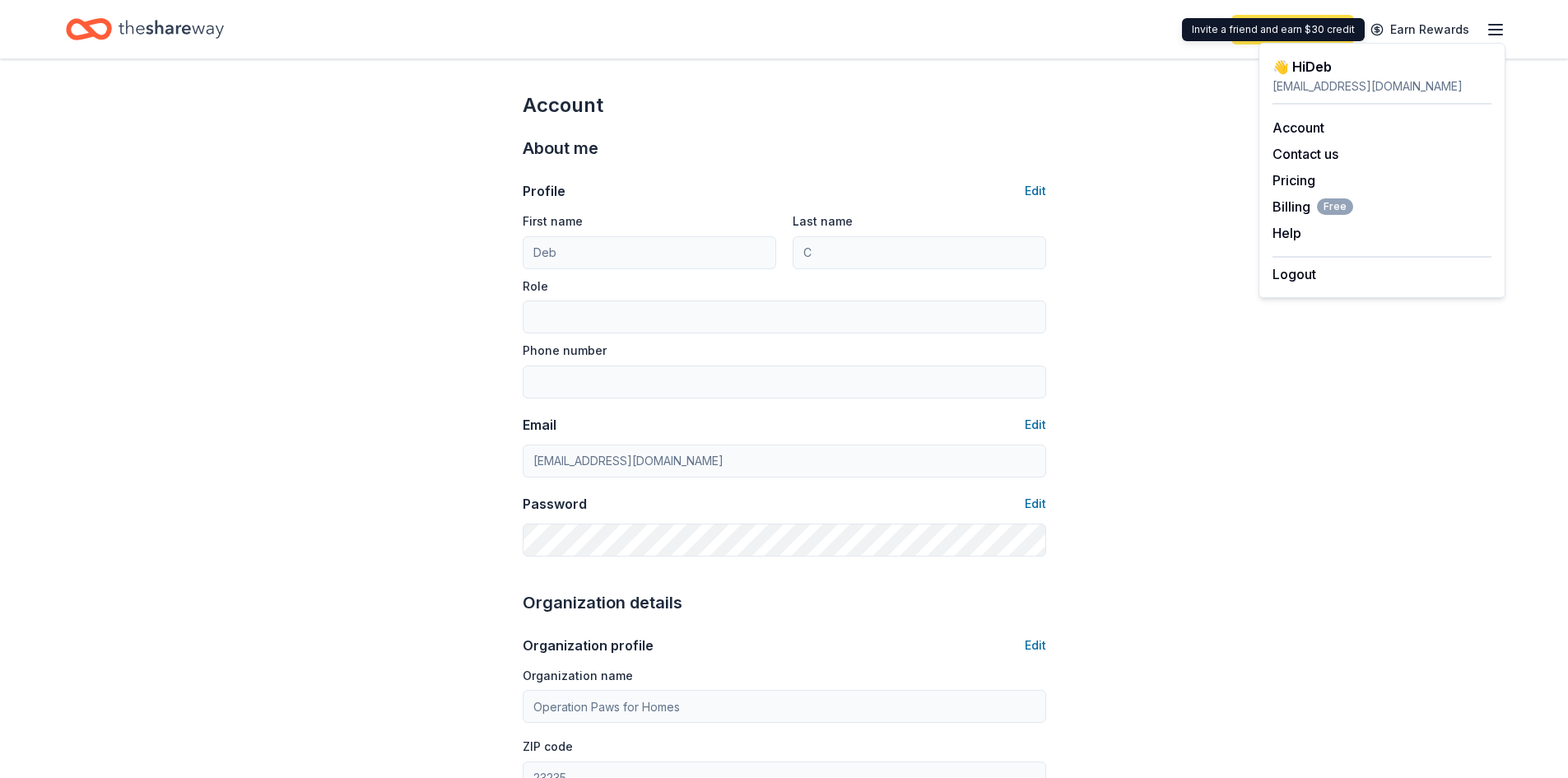
click at [1314, 15] on link "Start free trial" at bounding box center [1292, 30] width 123 height 30
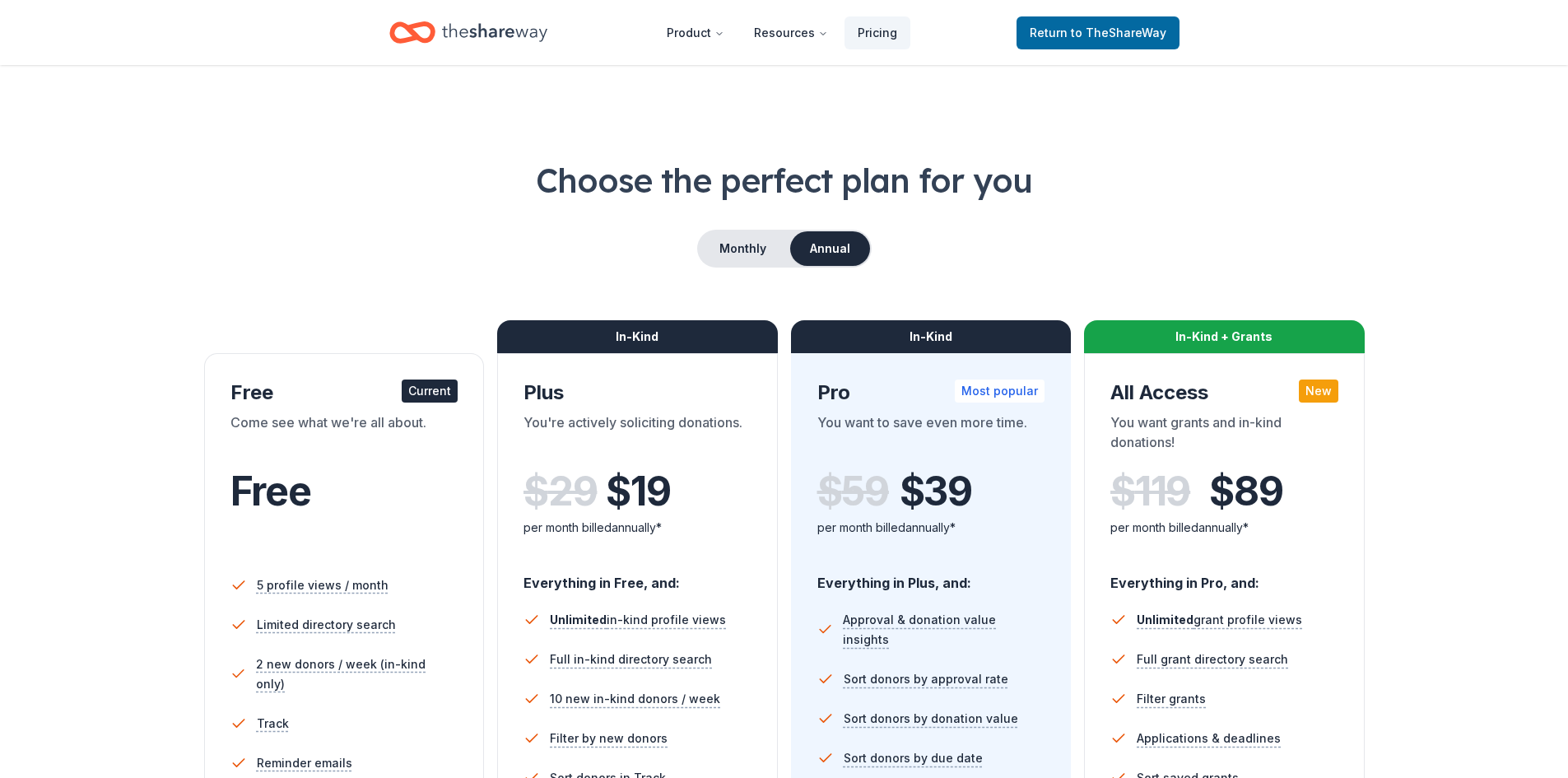
click at [454, 276] on div "Choose the perfect plan for you Monthly Annual Free Current Come see what we're…" at bounding box center [784, 559] width 1437 height 804
click at [750, 246] on button "Monthly" at bounding box center [743, 248] width 88 height 34
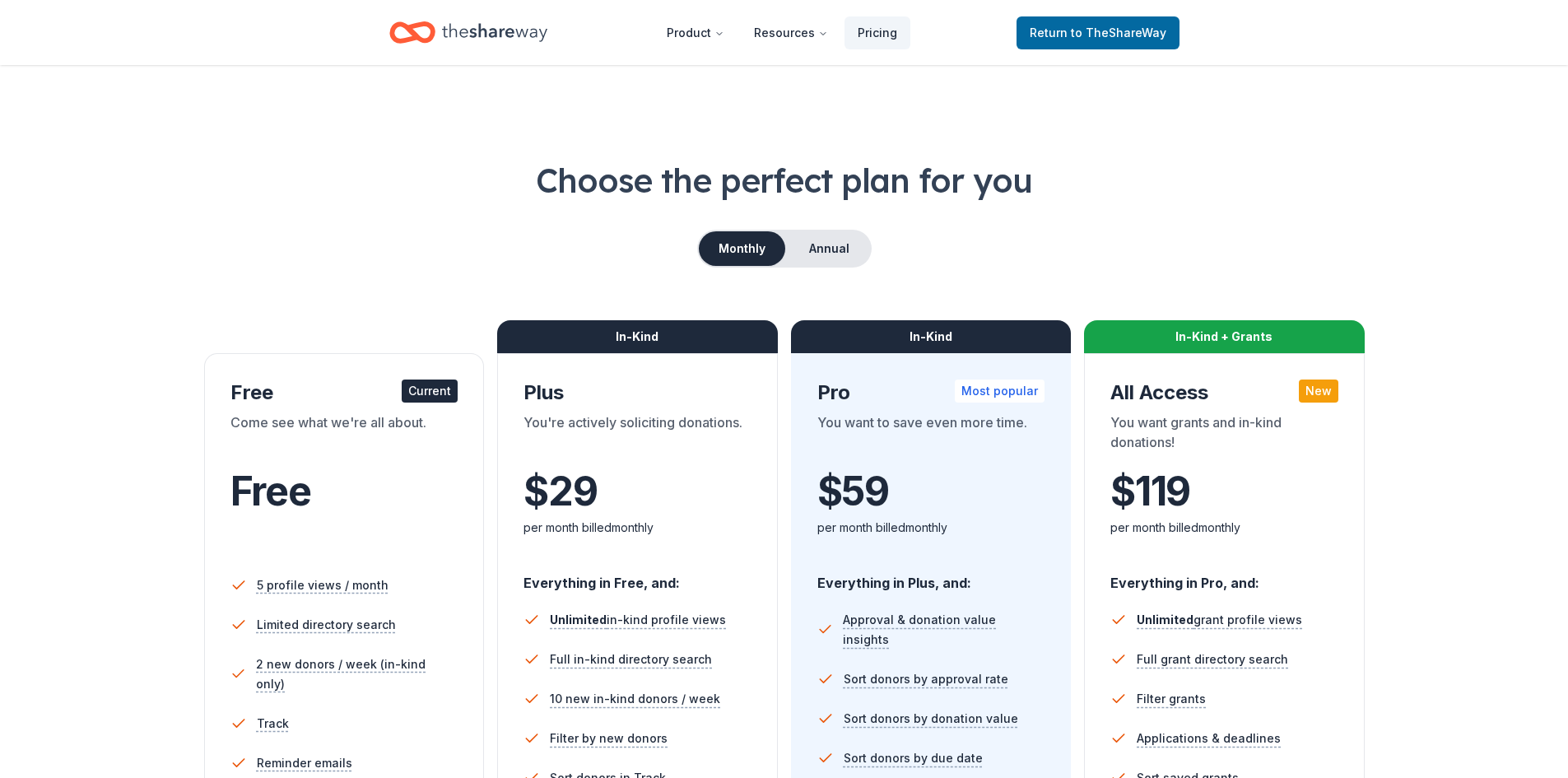
click at [573, 243] on div "Monthly Annual" at bounding box center [784, 248] width 1437 height 38
click at [516, 34] on icon "Home" at bounding box center [495, 33] width 106 height 33
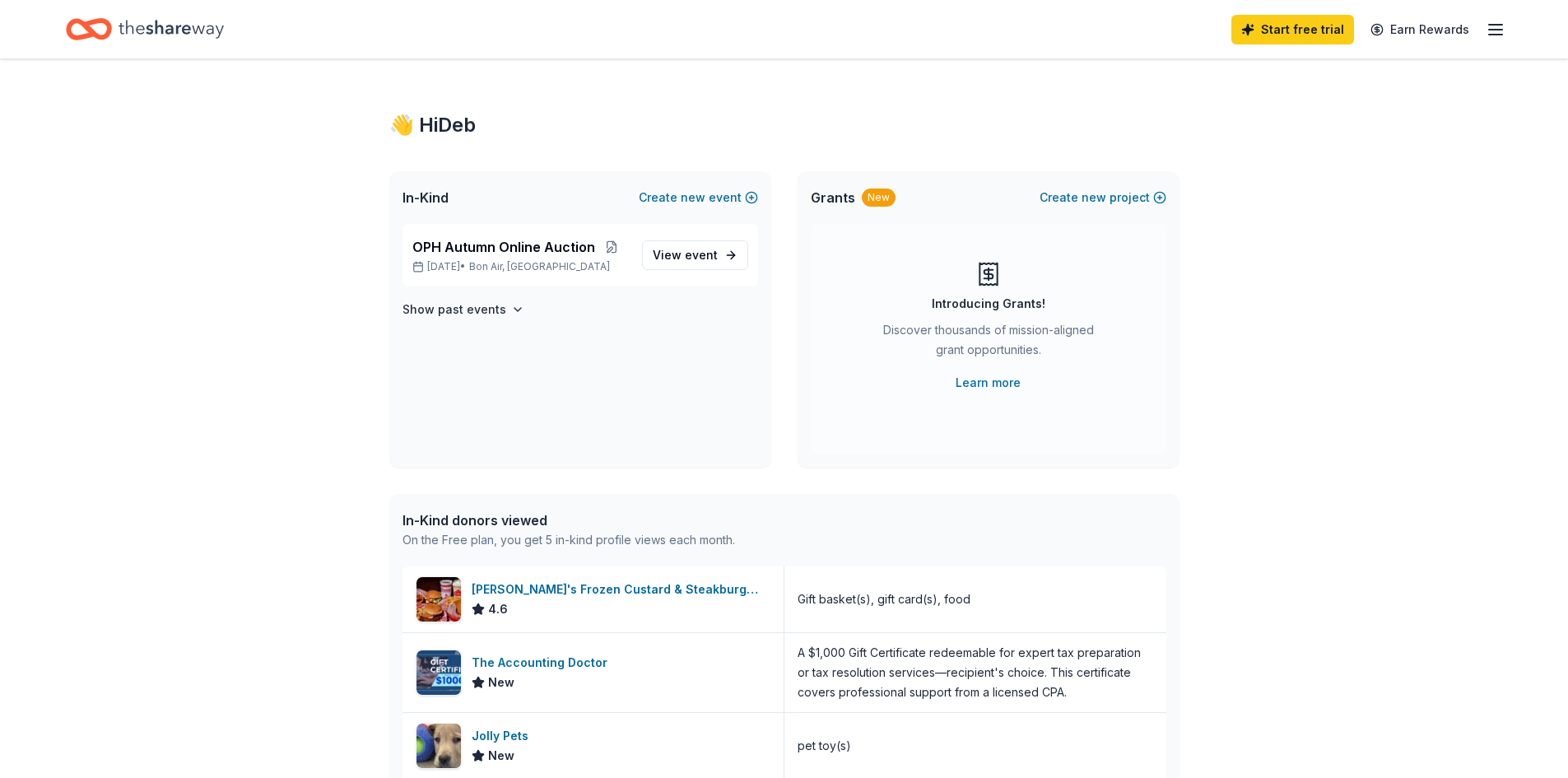
click at [1501, 32] on icon "button" at bounding box center [1496, 29] width 19 height 19
click at [1292, 229] on button "Help" at bounding box center [1287, 233] width 29 height 19
